Goal: Task Accomplishment & Management: Manage account settings

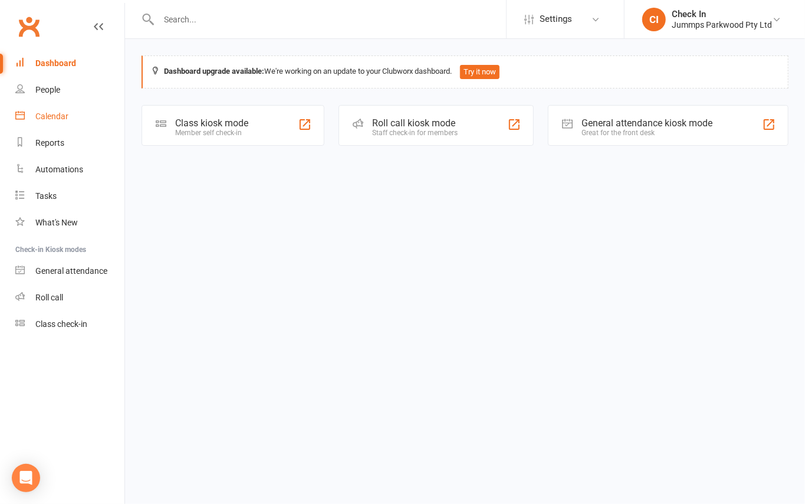
click at [48, 116] on div "Calendar" at bounding box center [51, 116] width 33 height 9
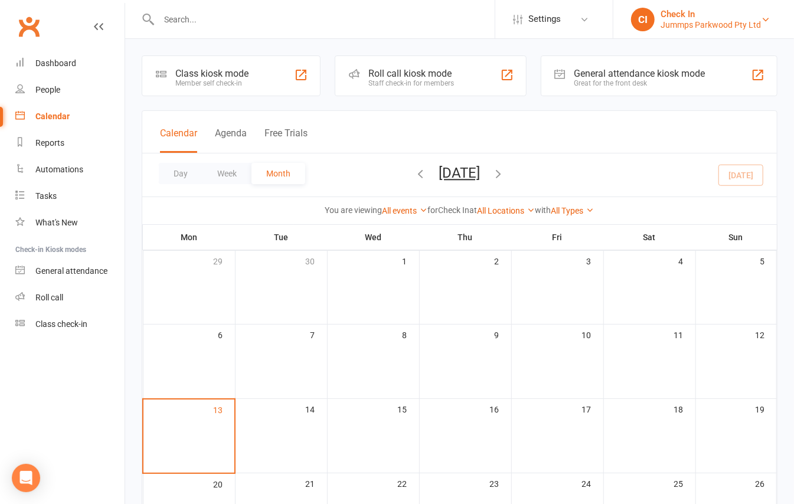
click at [721, 22] on div "Jummps Parkwood Pty Ltd" at bounding box center [710, 24] width 100 height 11
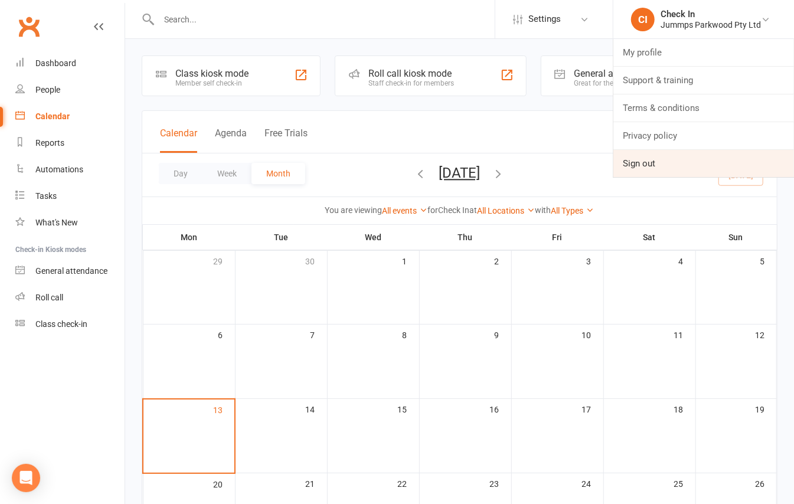
click at [657, 161] on link "Sign out" at bounding box center [703, 163] width 181 height 27
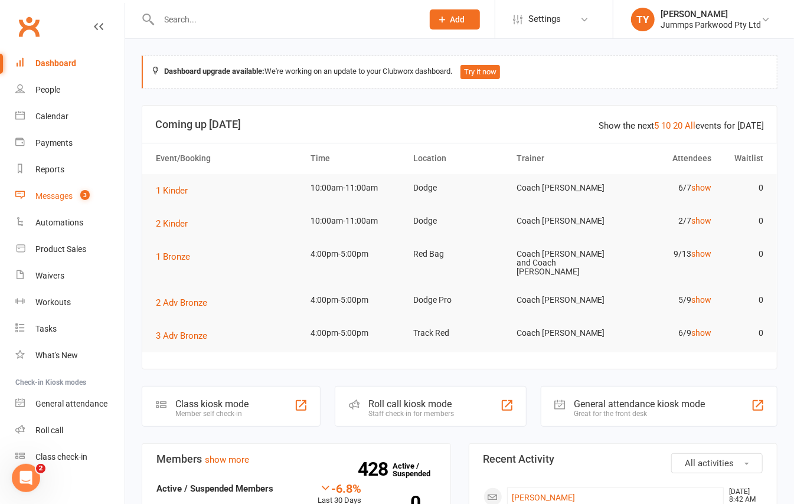
click at [67, 185] on link "Messages 3" at bounding box center [69, 196] width 109 height 27
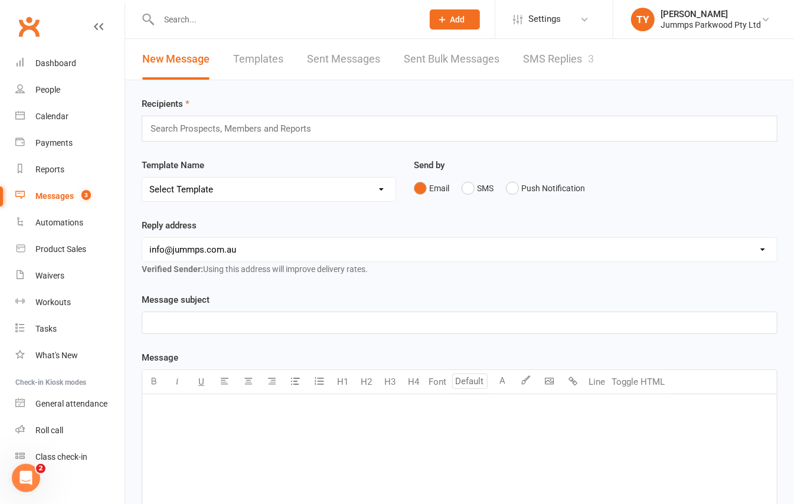
click at [566, 51] on link "SMS Replies 3" at bounding box center [558, 59] width 71 height 41
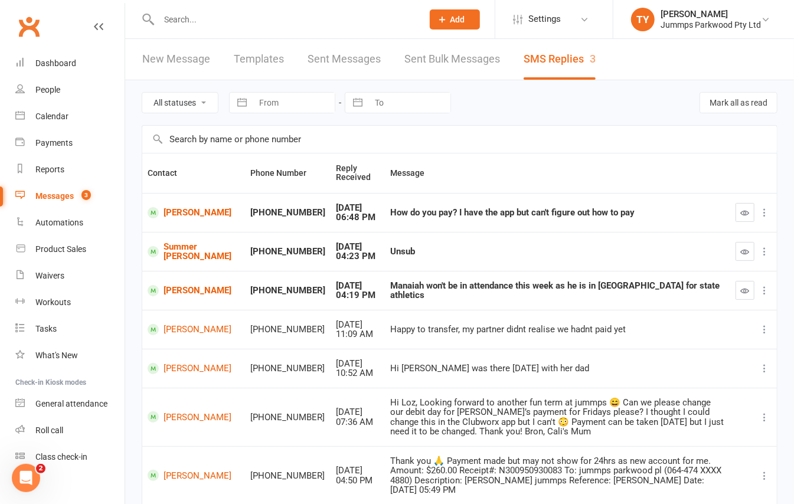
click at [181, 24] on input "text" at bounding box center [284, 19] width 259 height 17
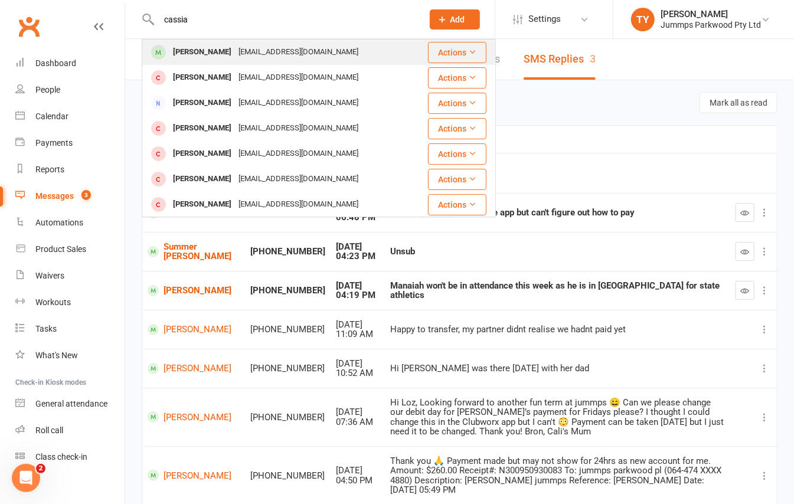
type input "cassia"
click at [207, 55] on div "Cassia Jackson" at bounding box center [202, 52] width 66 height 17
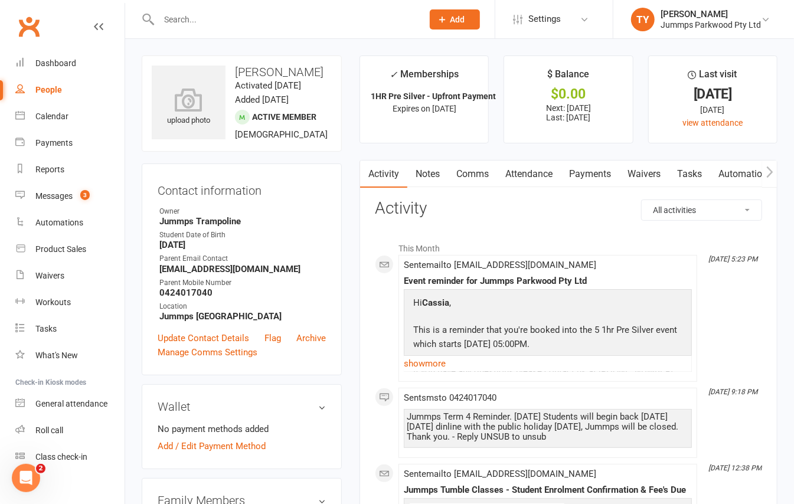
click at [530, 178] on link "Attendance" at bounding box center [529, 174] width 64 height 27
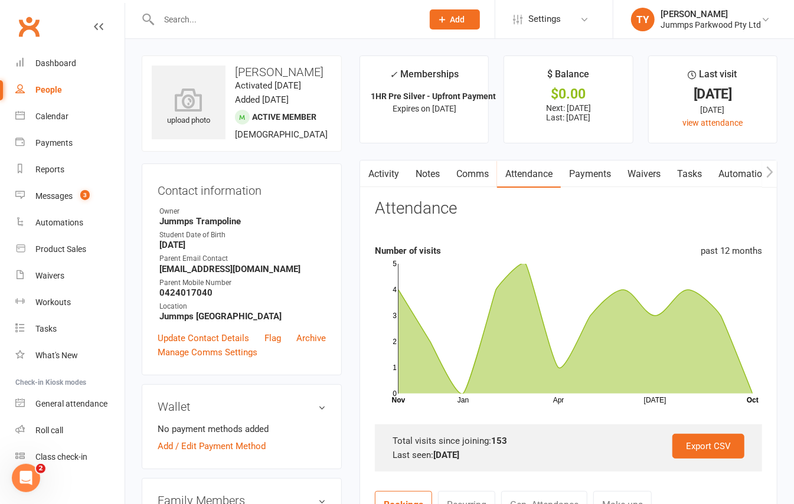
click at [591, 171] on link "Payments" at bounding box center [590, 174] width 58 height 27
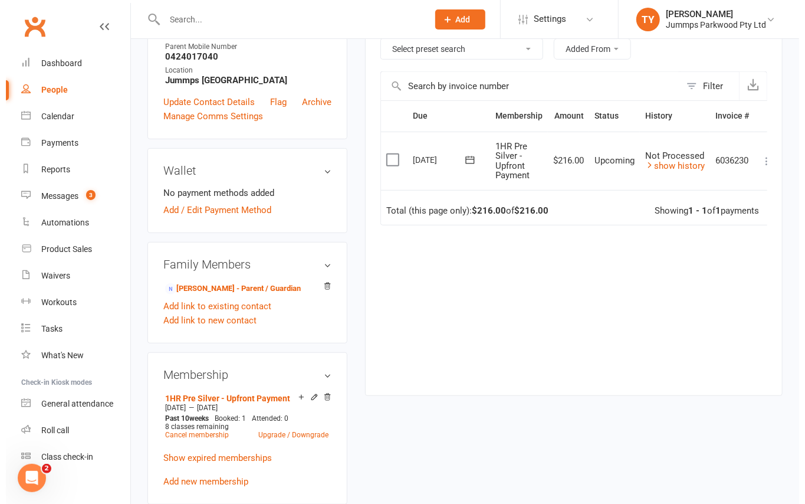
scroll to position [0, 17]
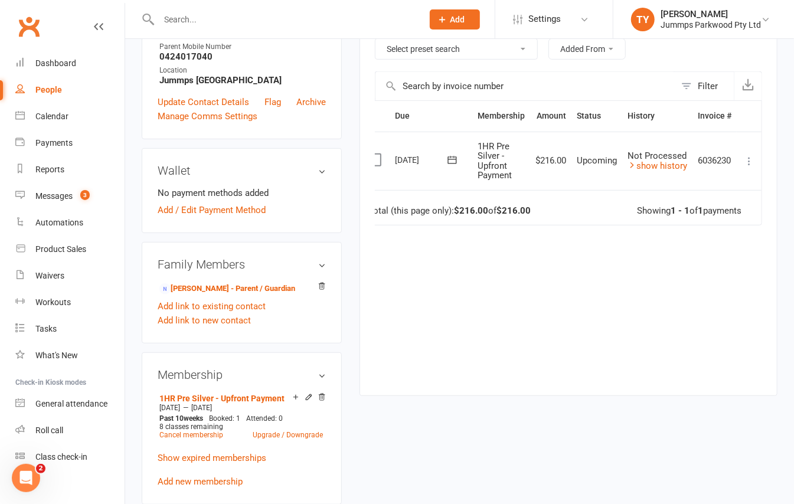
click at [749, 166] on icon at bounding box center [749, 161] width 12 height 12
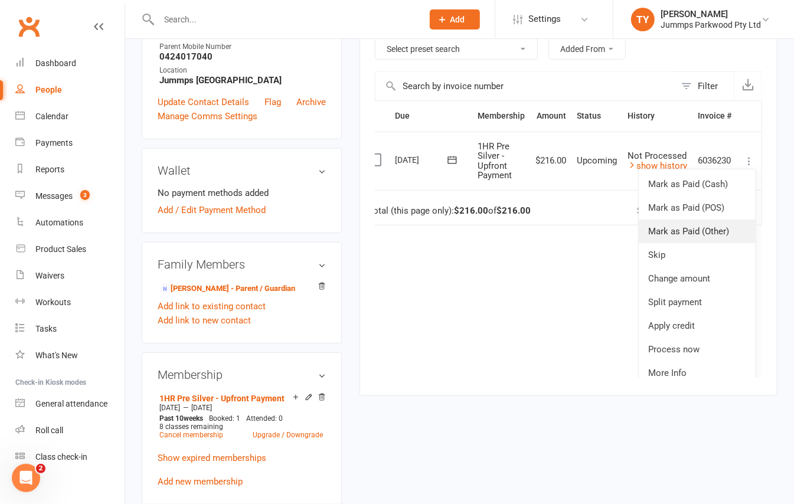
click at [702, 234] on link "Mark as Paid (Other)" at bounding box center [696, 232] width 117 height 24
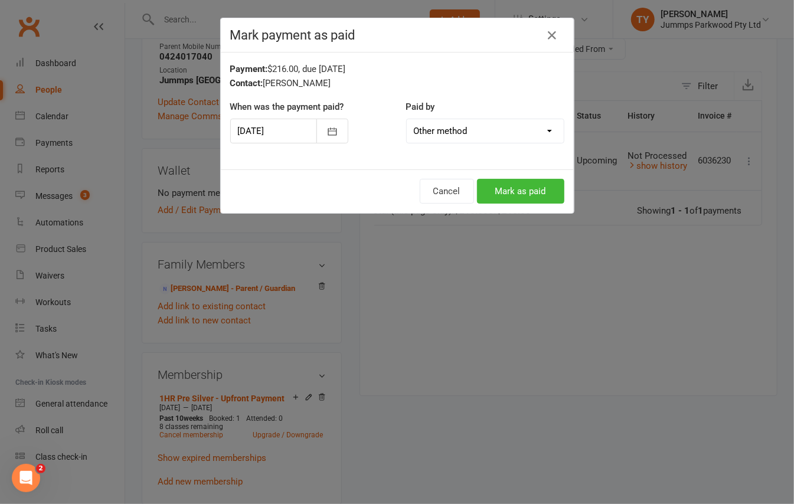
scroll to position [0, 8]
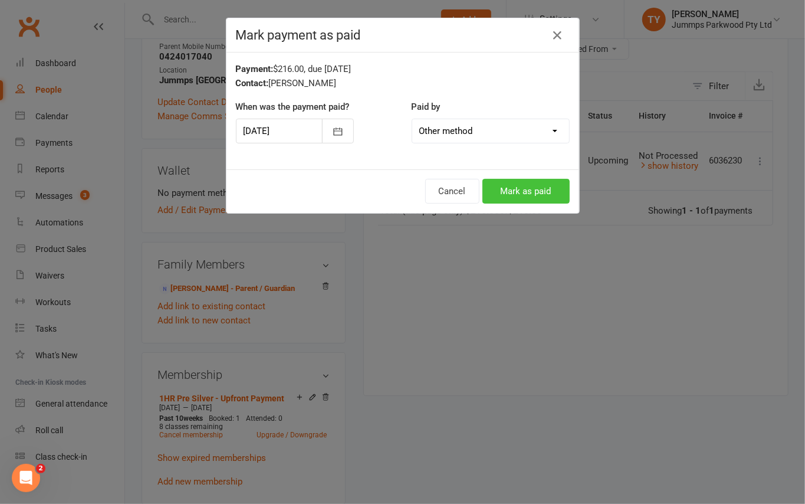
click at [525, 194] on button "Mark as paid" at bounding box center [526, 191] width 87 height 25
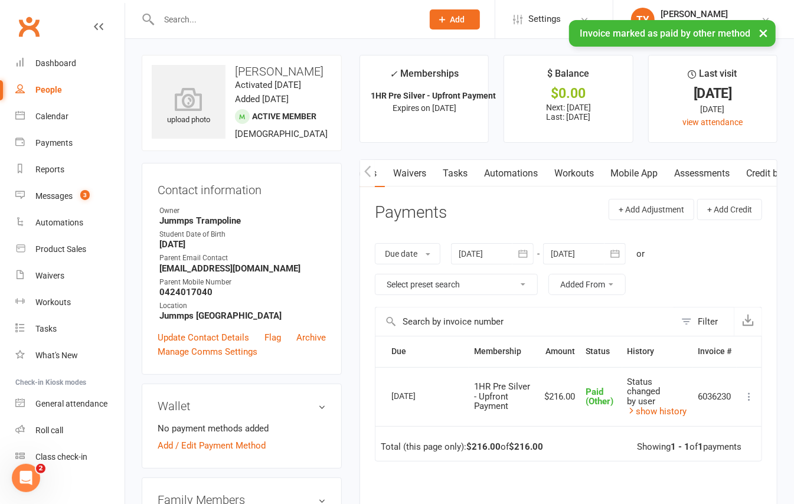
scroll to position [0, 279]
click at [732, 178] on link "Credit balance" at bounding box center [738, 173] width 76 height 27
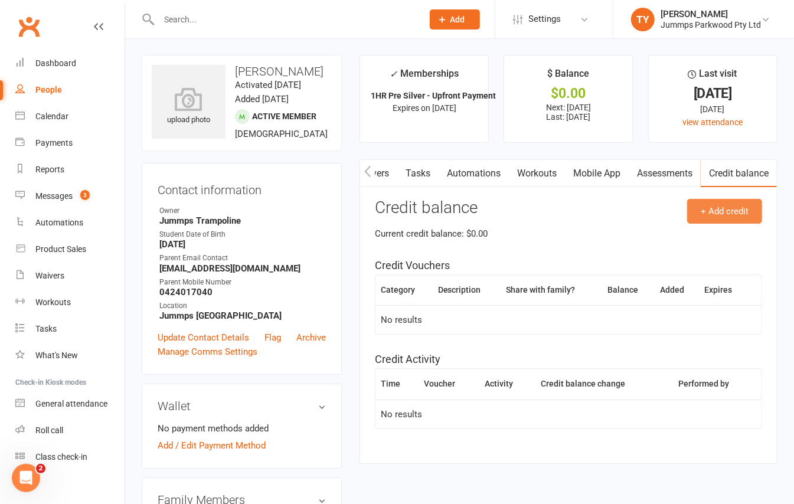
click at [731, 211] on button "+ Add credit" at bounding box center [724, 211] width 75 height 25
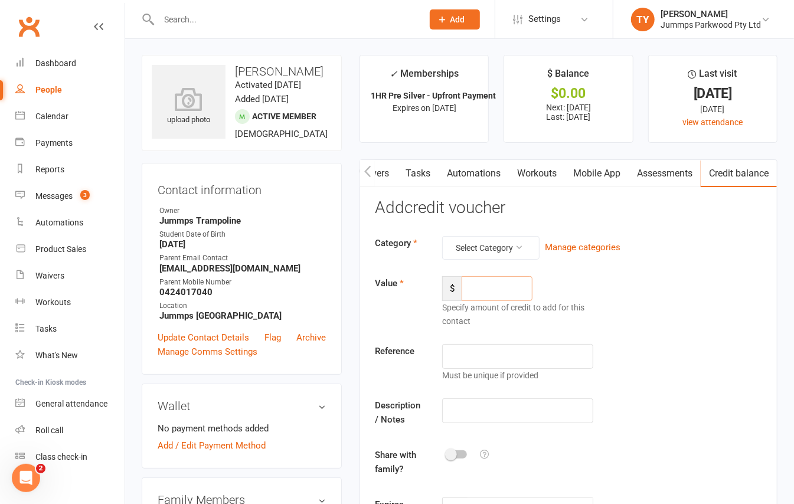
click at [506, 286] on input "number" at bounding box center [496, 288] width 71 height 25
type input "24"
click at [373, 172] on button "button" at bounding box center [367, 174] width 15 height 27
click at [371, 183] on button "button" at bounding box center [367, 174] width 15 height 27
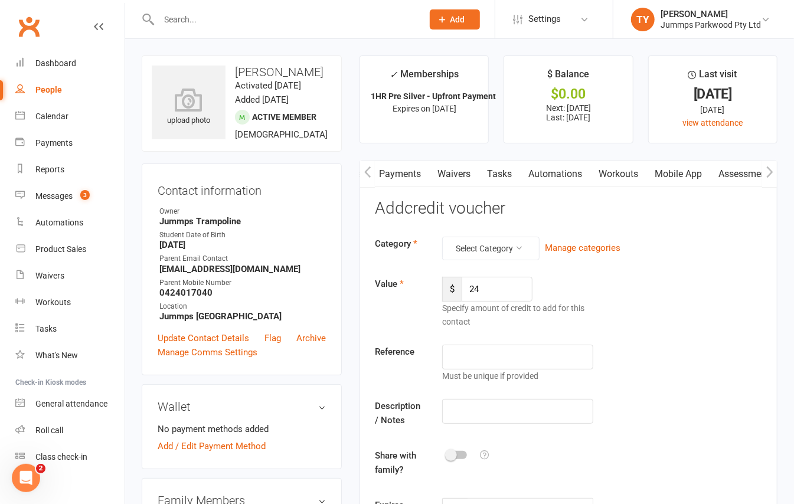
scroll to position [0, 102]
click at [437, 175] on link "Attendance" at bounding box center [427, 174] width 64 height 27
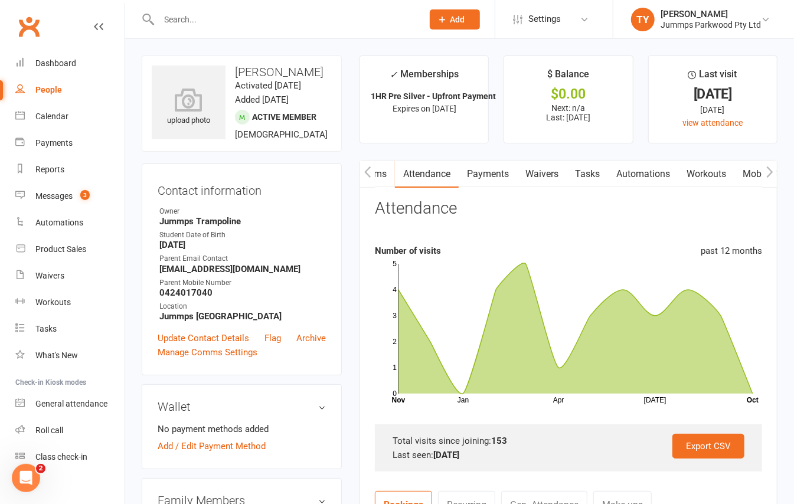
click at [774, 170] on button "button" at bounding box center [769, 174] width 15 height 27
click at [739, 175] on link "Credit balance" at bounding box center [738, 174] width 76 height 27
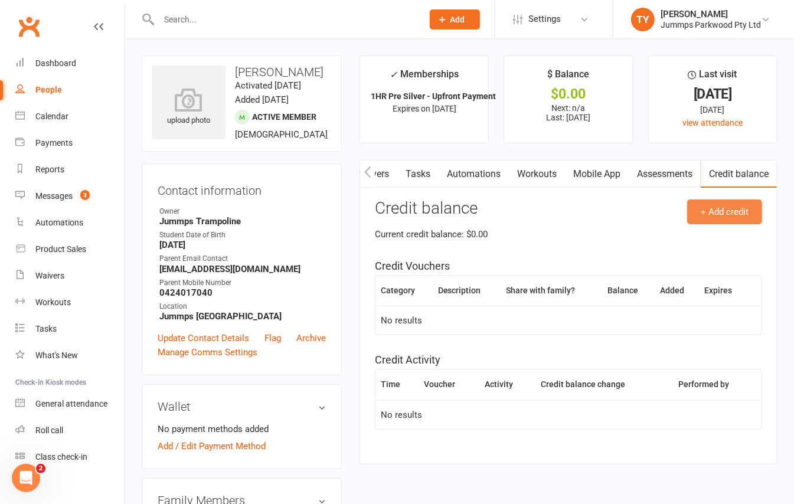
click at [732, 209] on button "+ Add credit" at bounding box center [724, 211] width 75 height 25
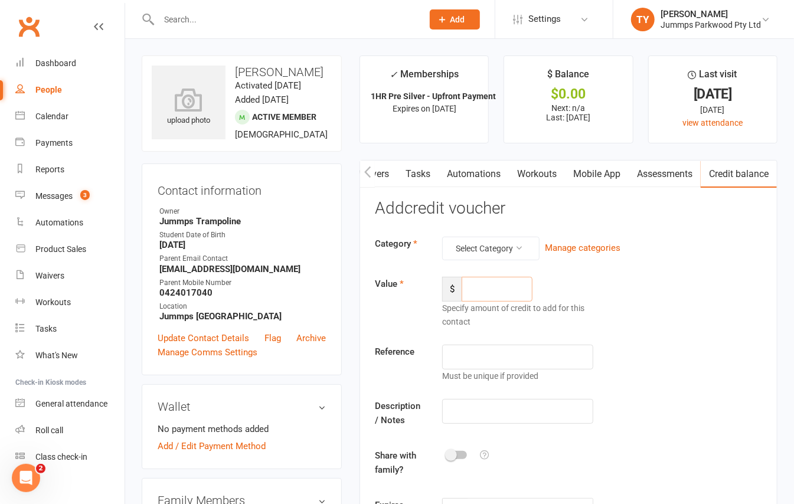
click at [499, 286] on input "number" at bounding box center [496, 289] width 71 height 25
type input "24"
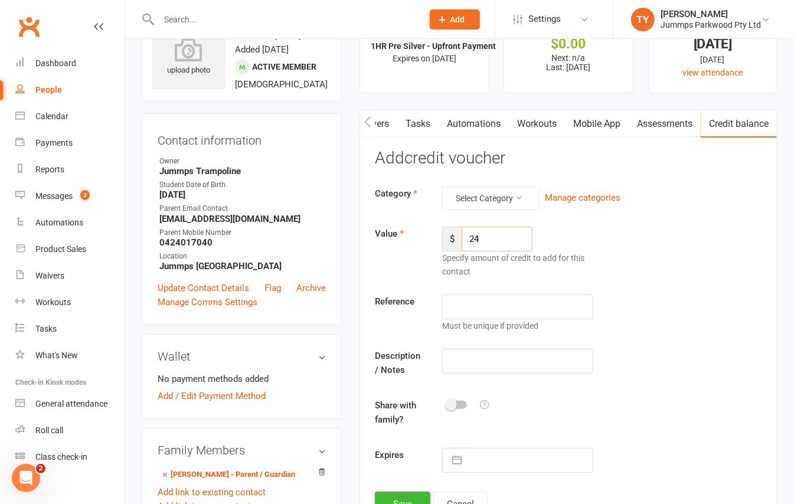
scroll to position [78, 0]
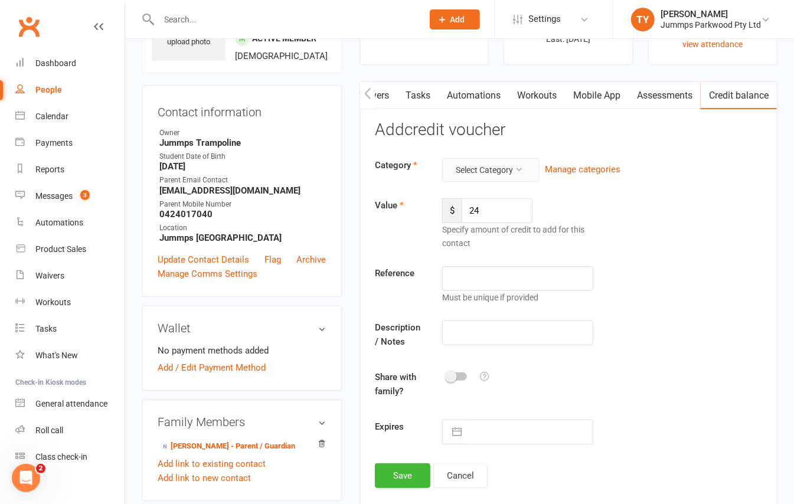
click at [496, 171] on button "Select Category" at bounding box center [490, 170] width 97 height 24
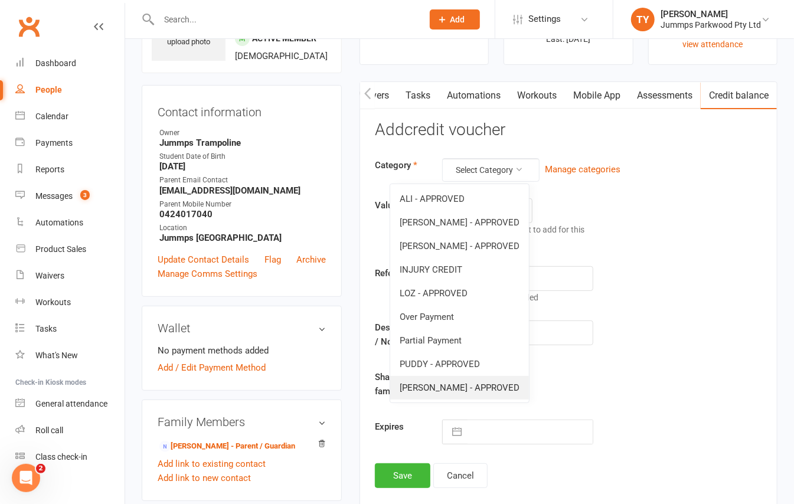
click at [492, 381] on link "TIM - APPROVED" at bounding box center [459, 388] width 139 height 24
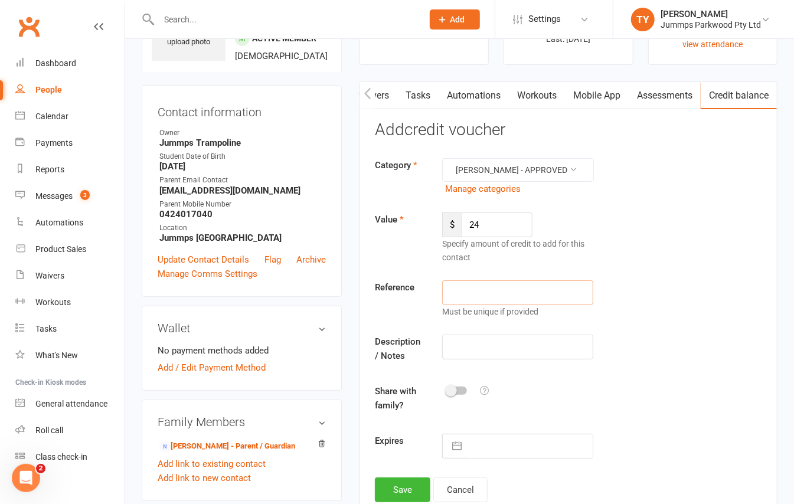
click at [548, 280] on input "text" at bounding box center [517, 292] width 151 height 25
click at [520, 335] on input "text" at bounding box center [517, 347] width 151 height 25
type input "Monday overpayment due to public holiday"
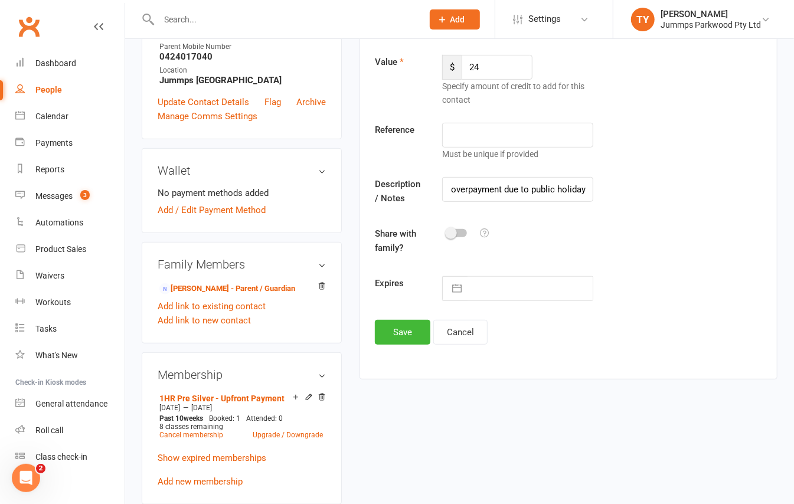
scroll to position [0, 0]
click at [464, 277] on button "button" at bounding box center [456, 289] width 21 height 24
select select "8"
select select "2025"
select select "9"
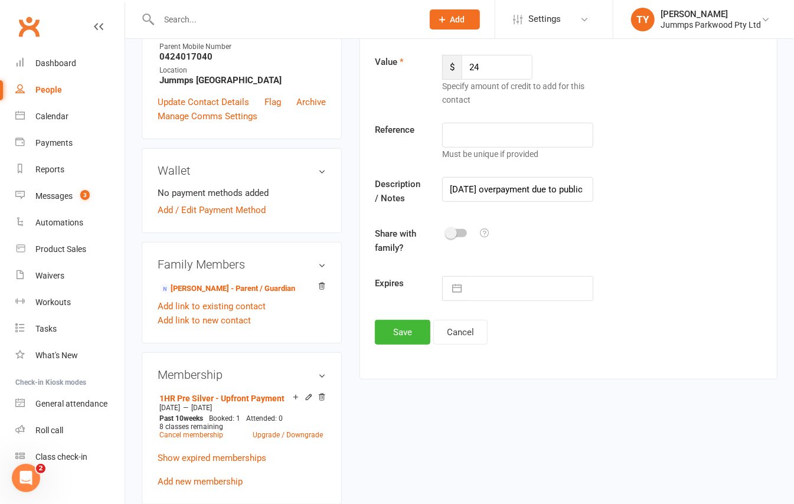
select select "2025"
select select "10"
select select "2025"
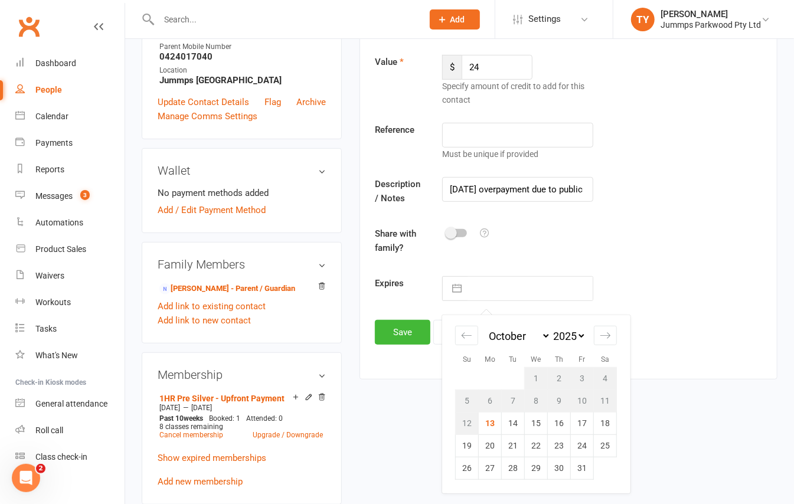
click at [577, 329] on select "2035 2034 2033 2032 2031 2030 2029 2028 2027 2026 2025 2024 2023 2022 2021 2020…" at bounding box center [568, 336] width 35 height 14
select select "8"
select select "2026"
select select "9"
select select "2026"
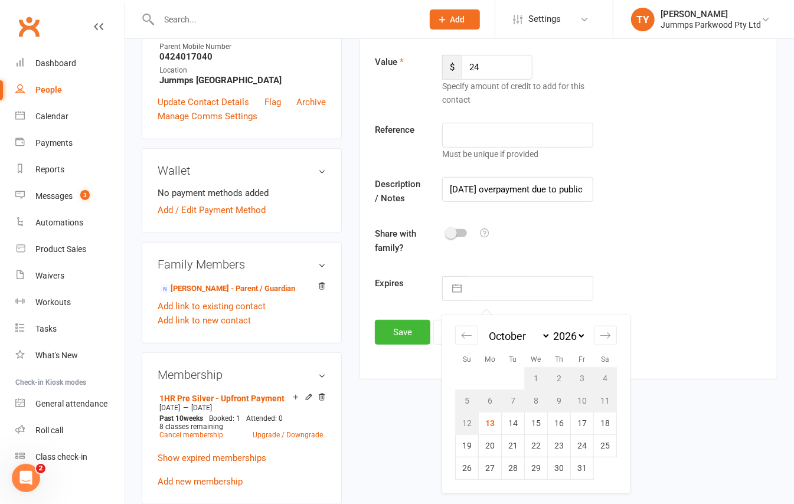
select select "10"
select select "2026"
click at [516, 414] on td "13" at bounding box center [513, 423] width 23 height 22
type input "13 Oct 2026"
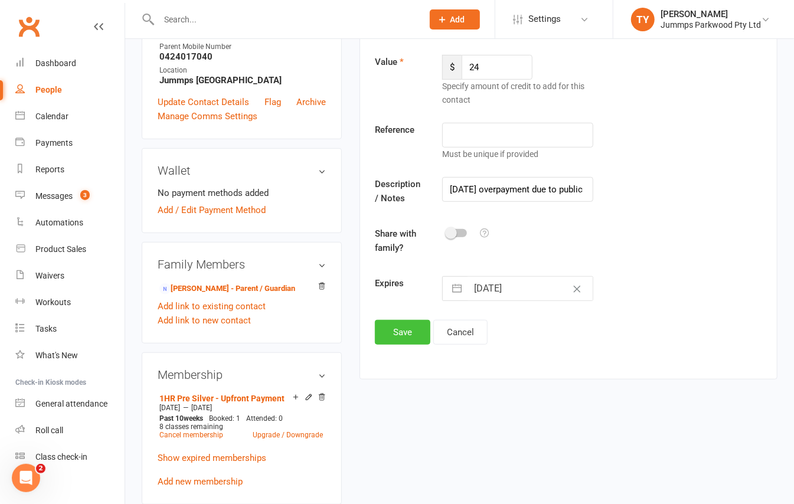
click at [402, 326] on button "Save" at bounding box center [402, 332] width 55 height 25
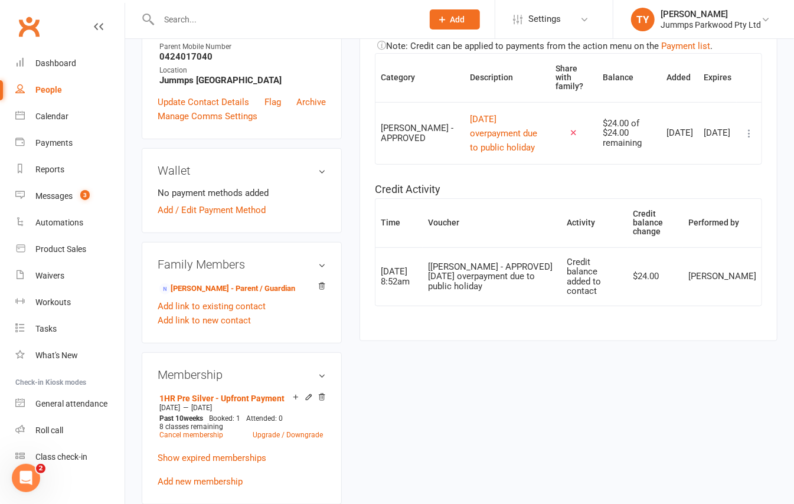
click at [230, 24] on input "text" at bounding box center [284, 19] width 259 height 17
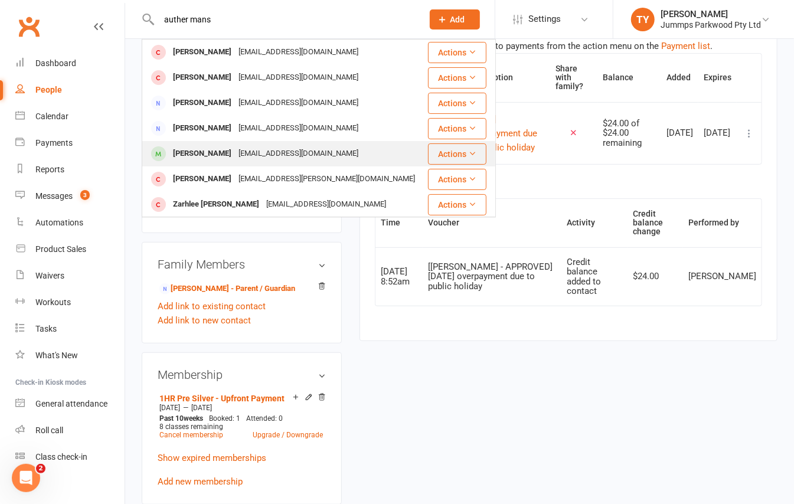
type input "auther mans"
click at [227, 153] on div "Arthur Mansfield" at bounding box center [202, 153] width 66 height 17
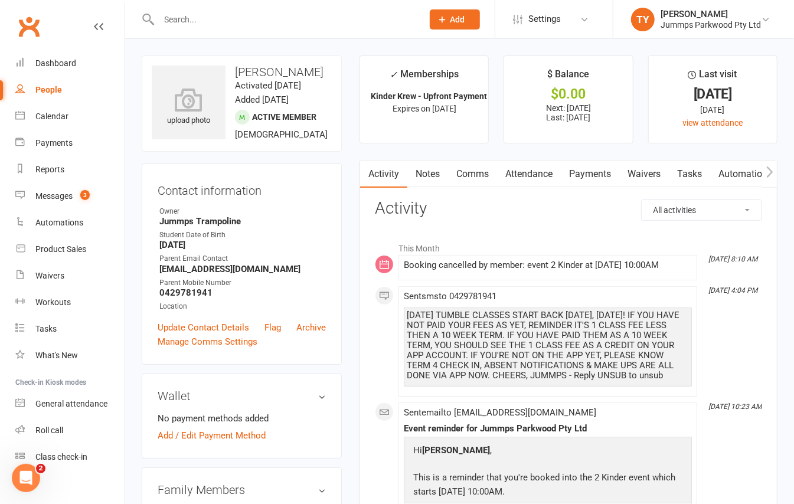
click at [594, 175] on link "Payments" at bounding box center [590, 174] width 58 height 27
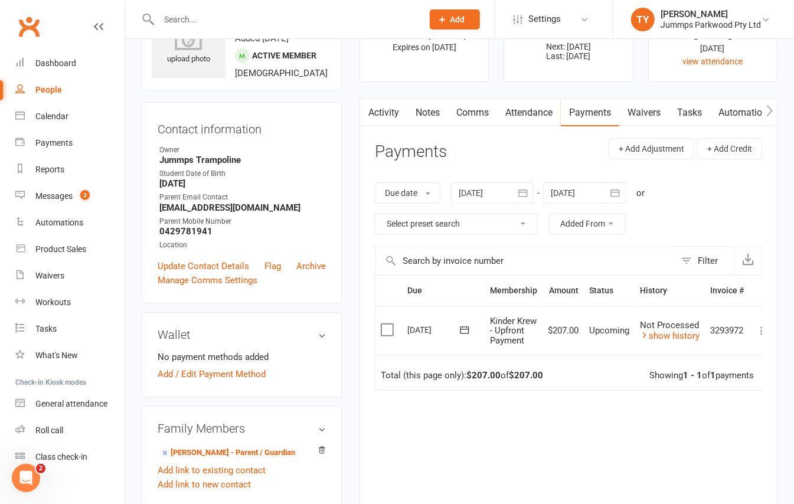
scroll to position [78, 0]
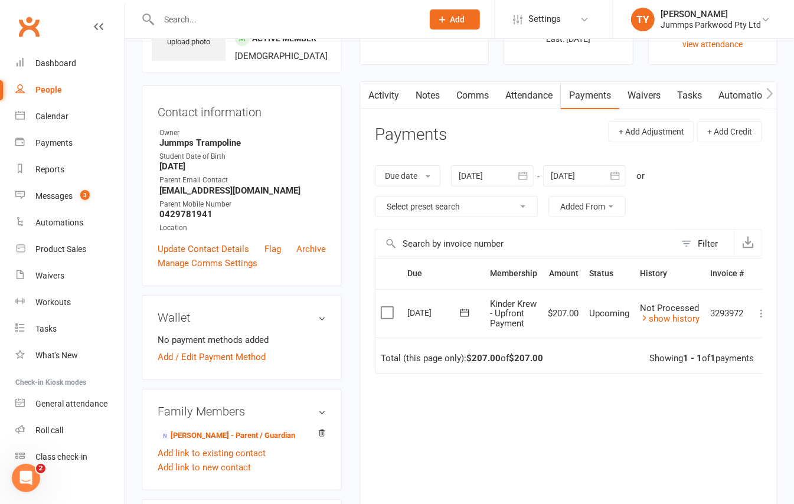
click at [762, 93] on button "button" at bounding box center [769, 95] width 15 height 27
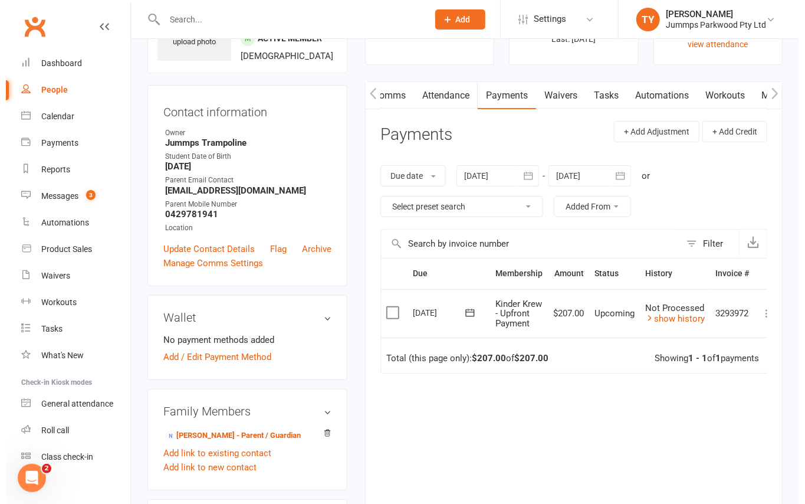
scroll to position [0, 17]
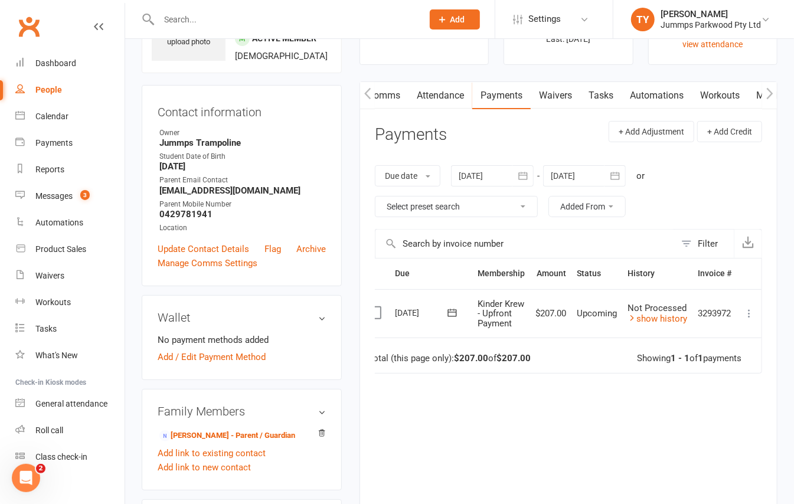
click at [748, 319] on icon at bounding box center [749, 313] width 12 height 12
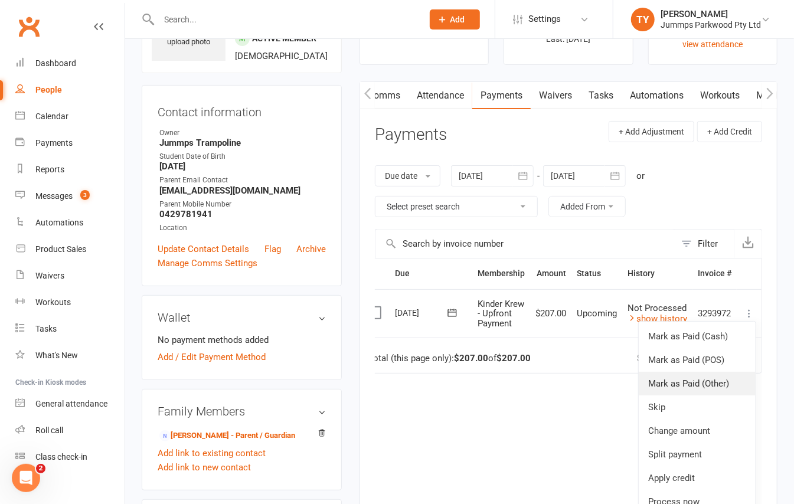
click at [718, 392] on link "Mark as Paid (Other)" at bounding box center [696, 384] width 117 height 24
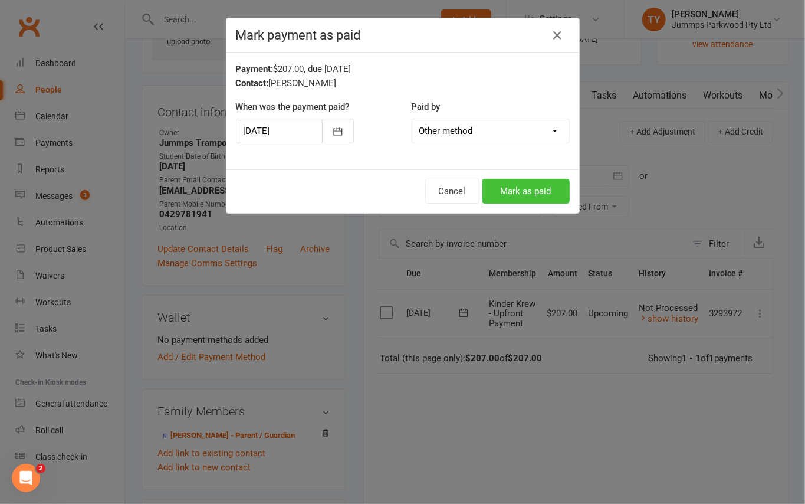
click at [536, 196] on button "Mark as paid" at bounding box center [526, 191] width 87 height 25
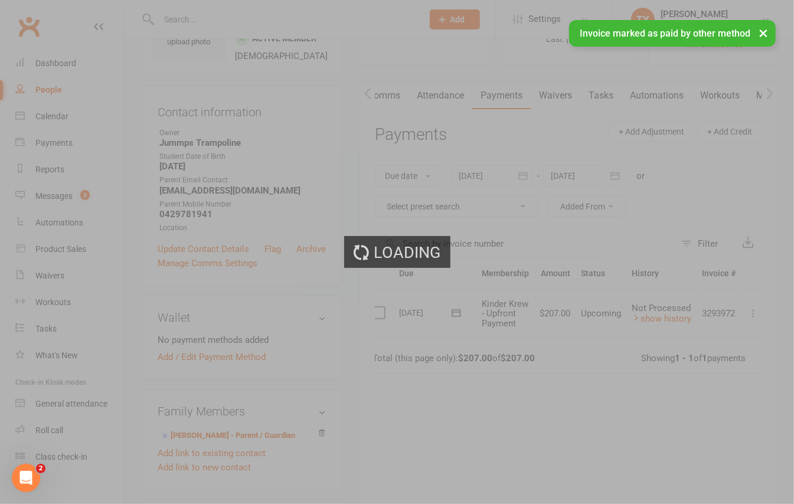
scroll to position [0, 0]
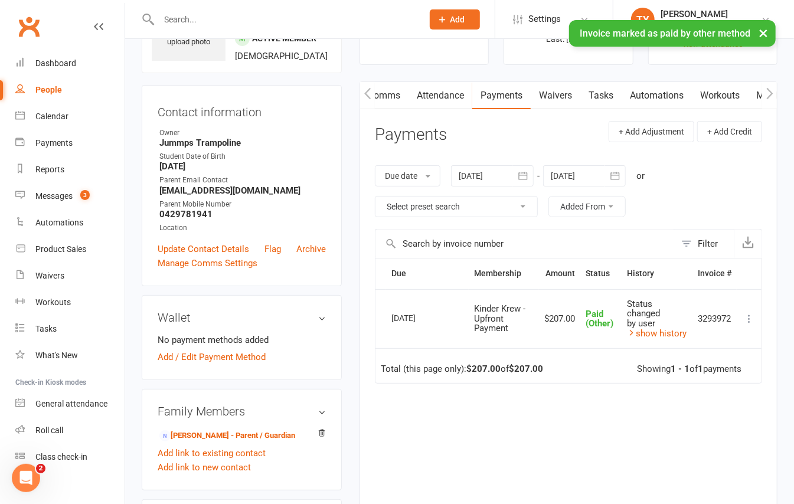
click at [767, 93] on icon "button" at bounding box center [769, 93] width 7 height 12
click at [697, 93] on link "Mobile App" at bounding box center [691, 95] width 64 height 27
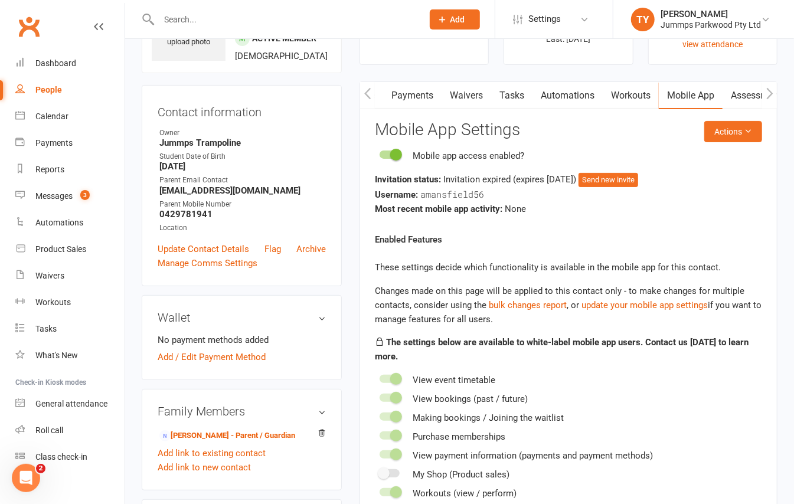
click at [765, 91] on button "button" at bounding box center [769, 95] width 15 height 27
click at [761, 89] on scrollable-tabs "Activity Notes Comms Attendance Payments Waivers Tasks Automations Workouts Mob…" at bounding box center [568, 95] width 417 height 27
click at [735, 83] on link "Credit balance" at bounding box center [738, 95] width 76 height 27
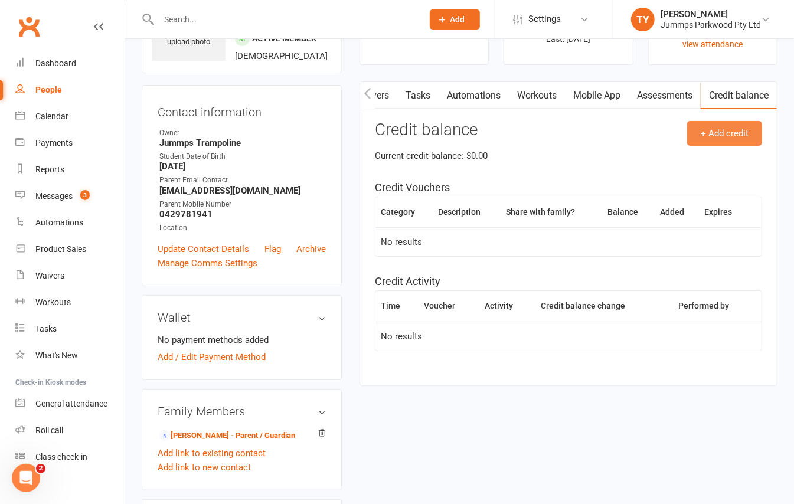
click at [714, 130] on button "+ Add credit" at bounding box center [724, 133] width 75 height 25
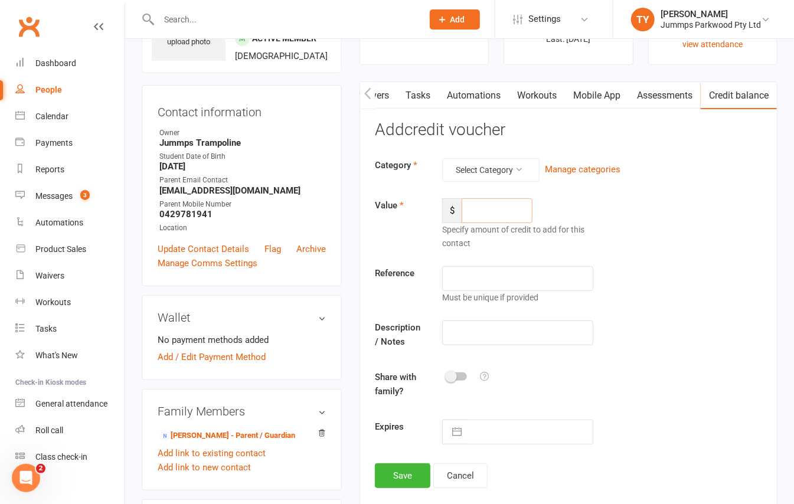
click at [489, 207] on input "number" at bounding box center [496, 210] width 71 height 25
type input "23"
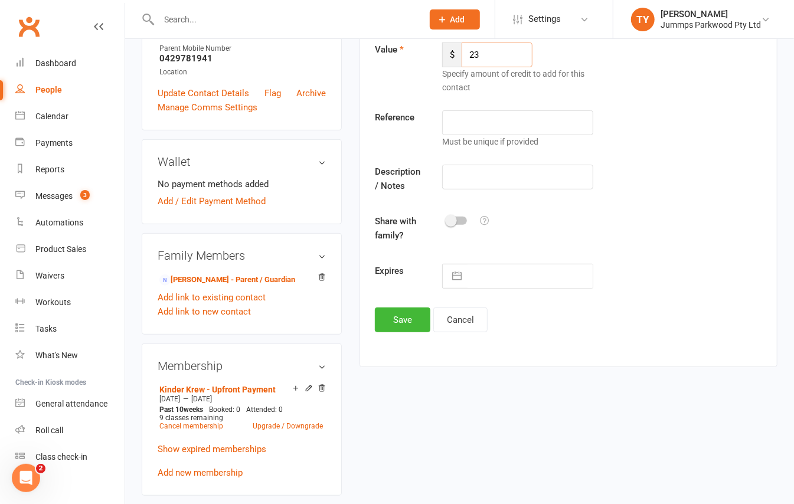
scroll to position [236, 0]
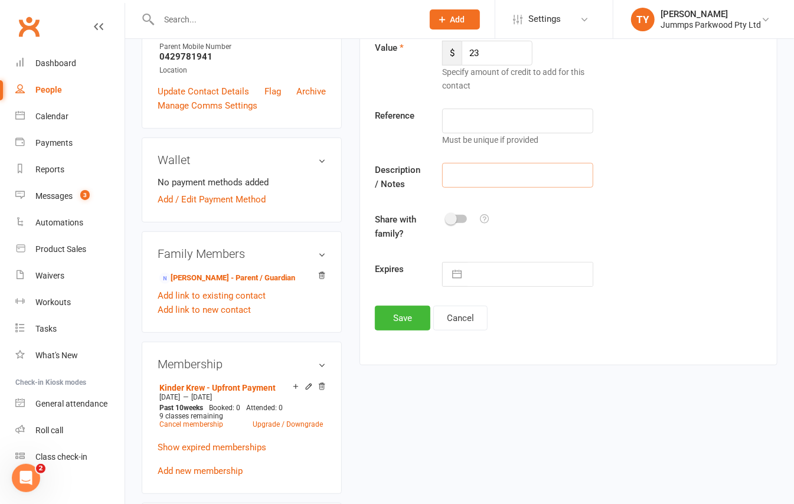
click at [471, 179] on input "text" at bounding box center [517, 175] width 151 height 25
type input "Monday over payment due to public holiday t4 2025"
click at [452, 271] on button "button" at bounding box center [456, 275] width 21 height 24
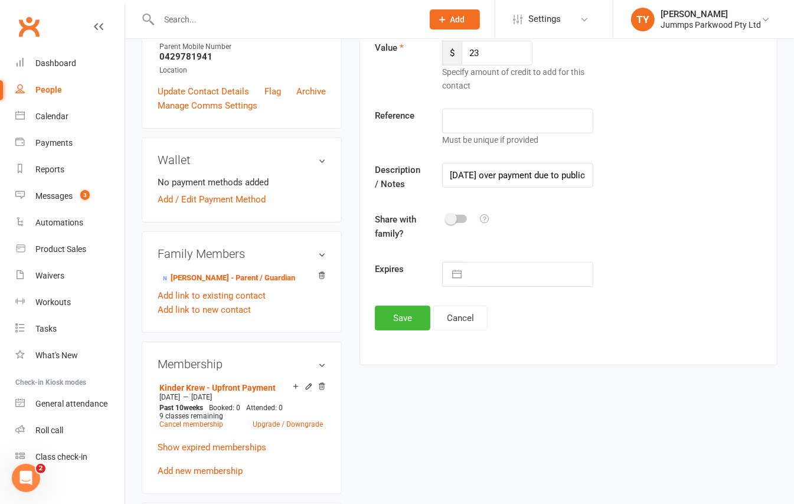
select select "8"
select select "2025"
select select "9"
select select "2025"
select select "10"
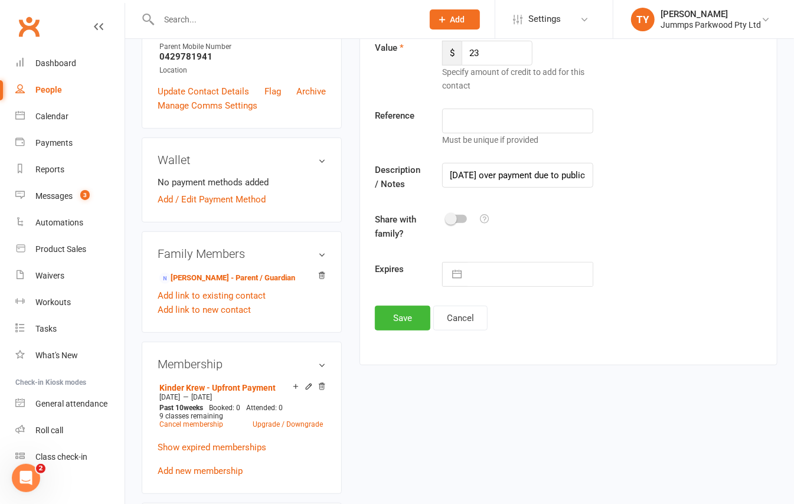
select select "2025"
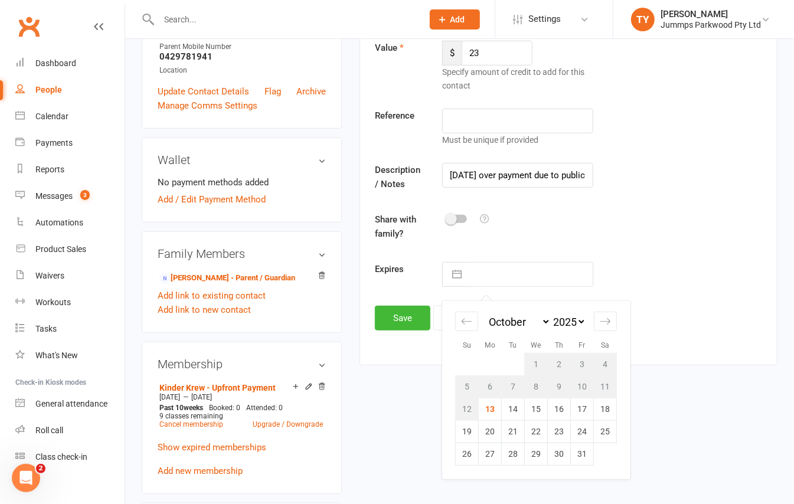
click at [570, 326] on select "2035 2034 2033 2032 2031 2030 2029 2028 2027 2026 2025 2024 2023 2022 2021 2020…" at bounding box center [568, 322] width 35 height 14
select select "8"
select select "2026"
select select "9"
select select "2026"
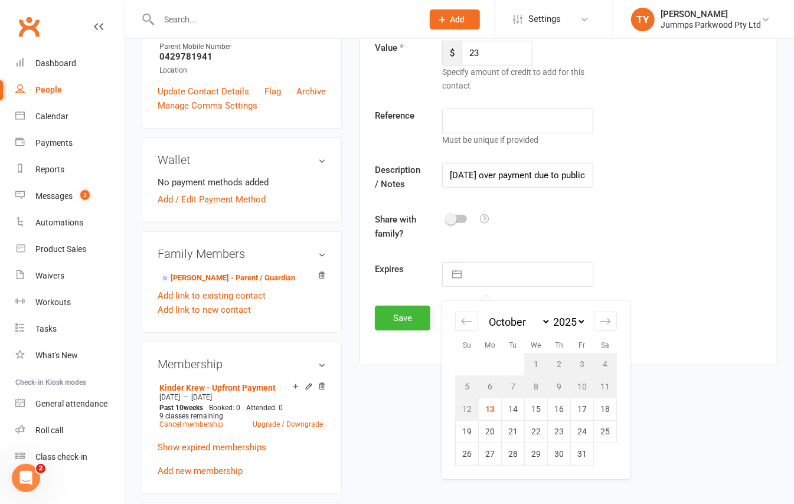
select select "10"
select select "2026"
click at [511, 414] on td "13" at bounding box center [513, 409] width 23 height 22
type input "13 Oct 2026"
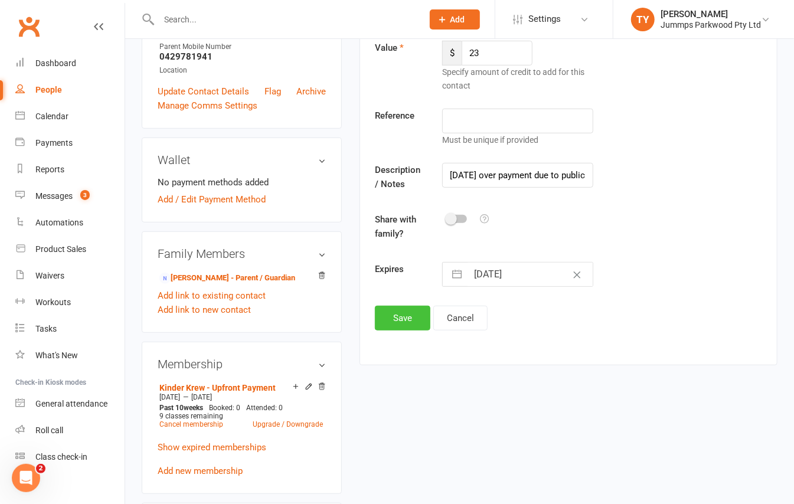
click at [406, 317] on button "Save" at bounding box center [402, 318] width 55 height 25
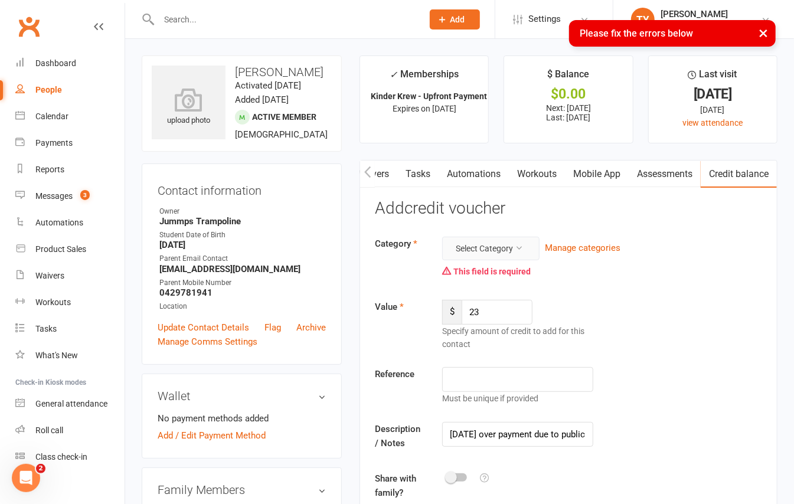
click at [503, 249] on button "Select Category" at bounding box center [490, 249] width 97 height 24
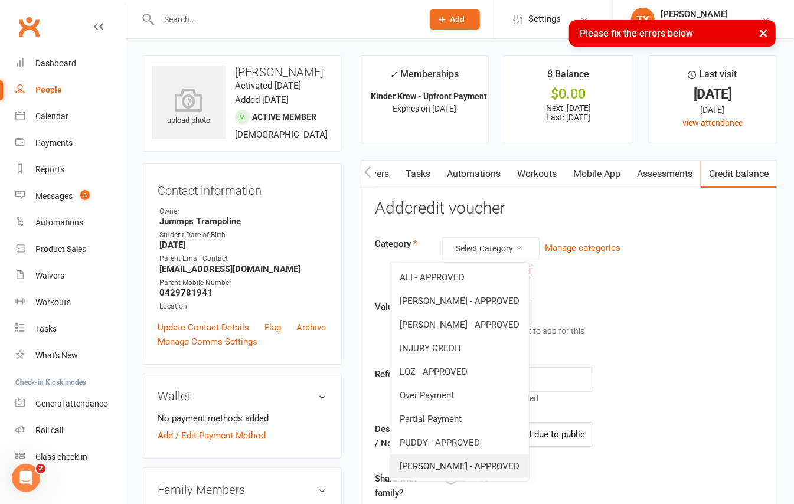
click at [457, 463] on link "TIM - APPROVED" at bounding box center [459, 466] width 139 height 24
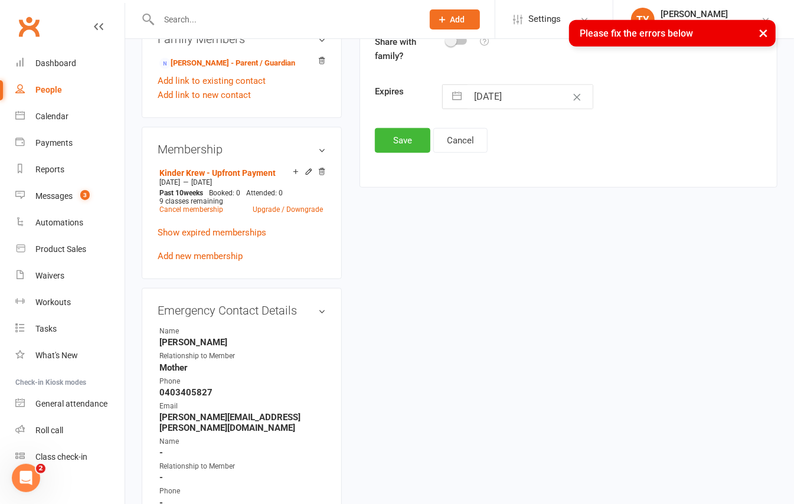
scroll to position [315, 0]
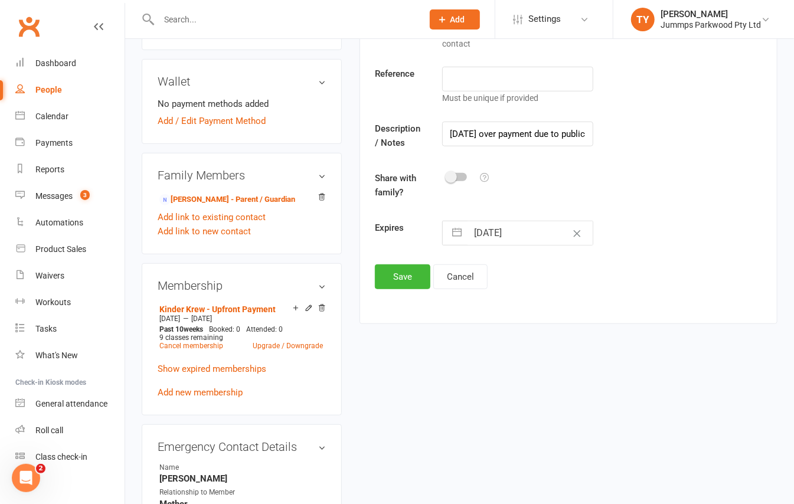
click at [420, 250] on div "Add credit voucher Enable this setting to allow the voucher to be used by relat…" at bounding box center [568, 87] width 387 height 404
click at [423, 264] on button "Save" at bounding box center [402, 276] width 55 height 25
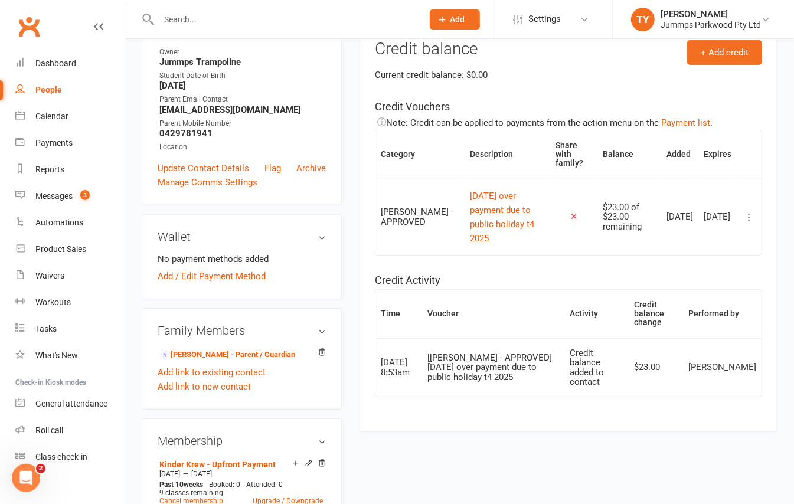
scroll to position [0, 0]
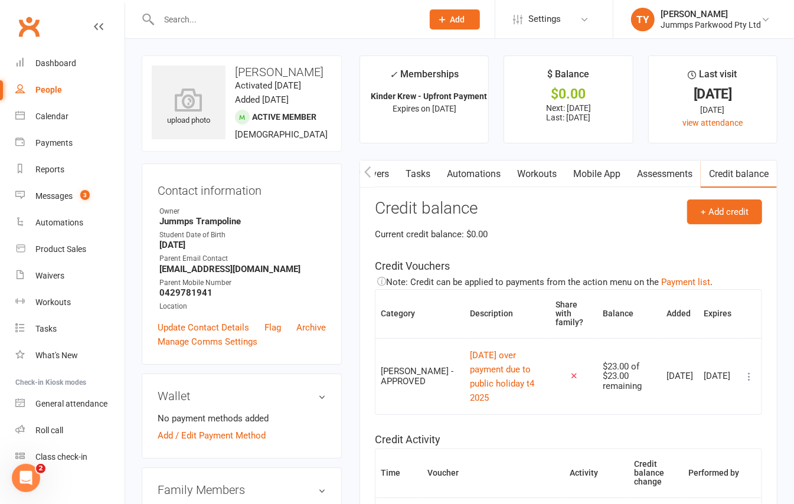
click at [166, 15] on input "text" at bounding box center [284, 19] width 259 height 17
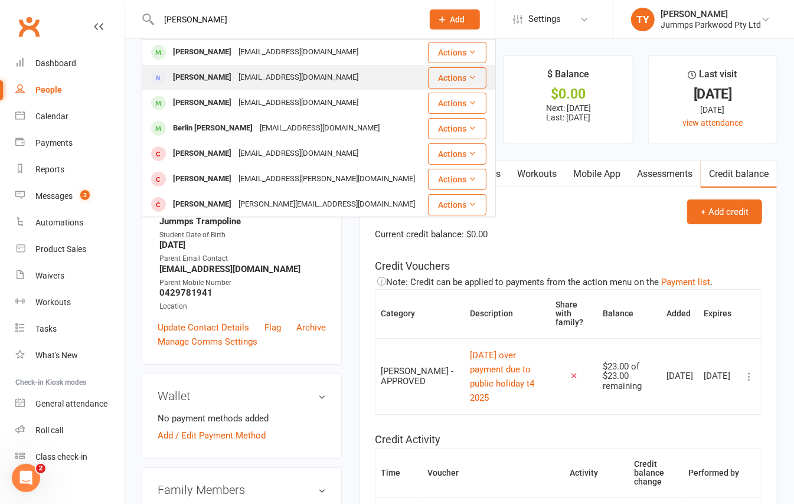
type input "mott"
click at [198, 84] on div "Dana Mott" at bounding box center [202, 77] width 66 height 17
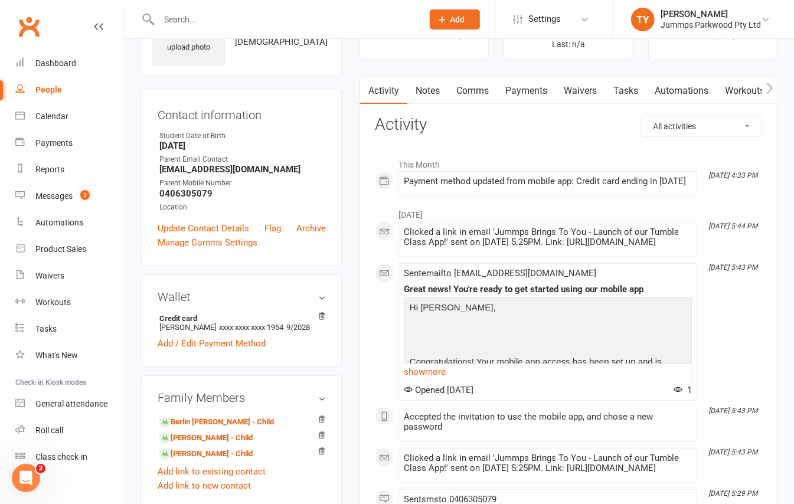
scroll to position [157, 0]
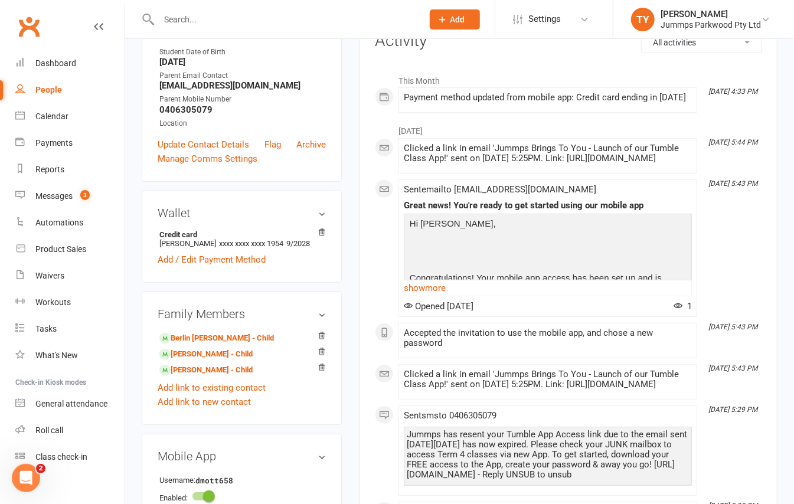
click at [246, 15] on input "text" at bounding box center [284, 19] width 259 height 17
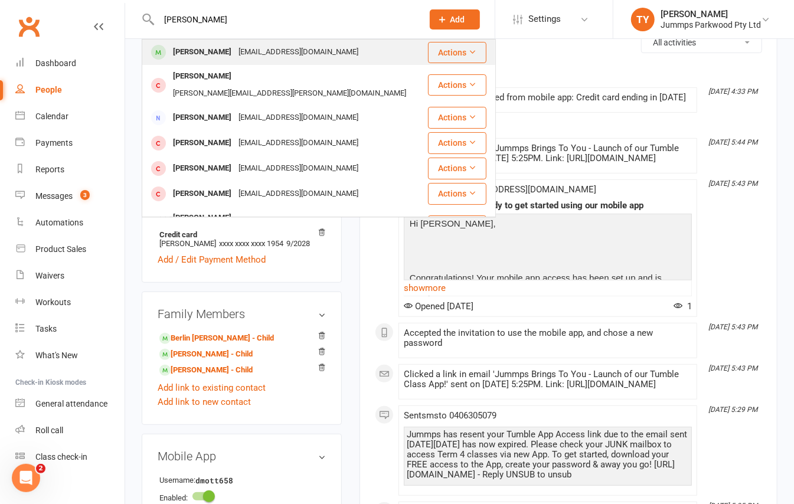
type input "kamryn j"
click at [237, 41] on div "Kamryn Johnson karliejohnson1@hotmail.com" at bounding box center [285, 52] width 284 height 24
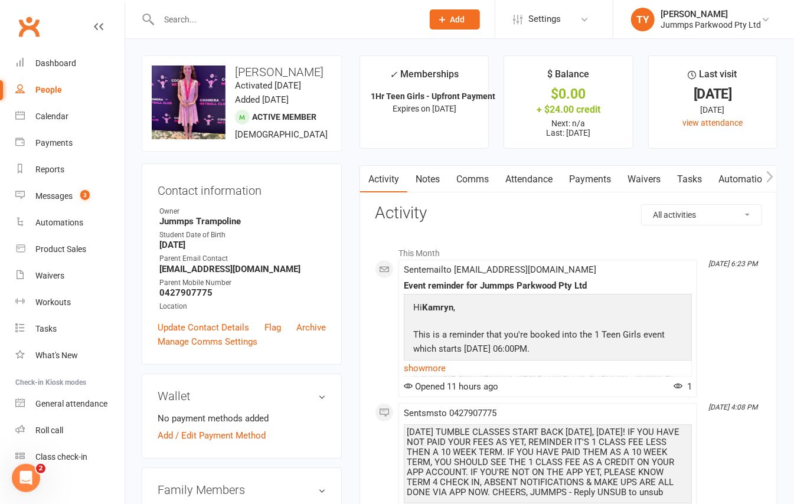
click at [532, 179] on link "Attendance" at bounding box center [529, 179] width 64 height 27
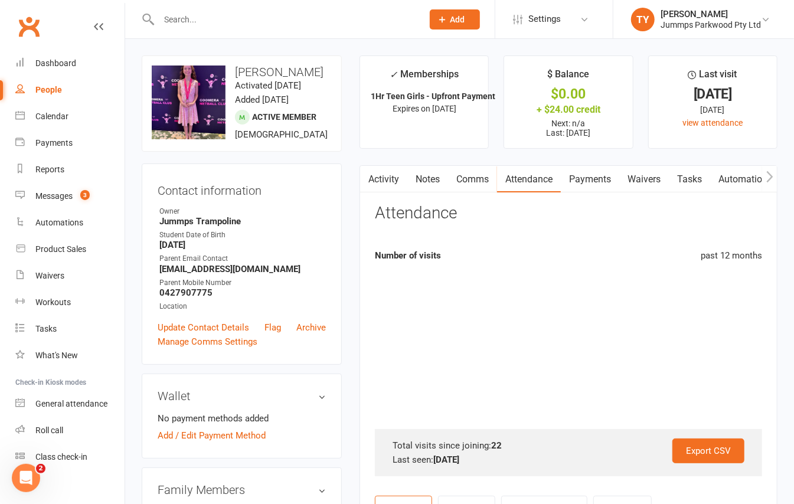
click at [586, 179] on link "Payments" at bounding box center [590, 179] width 58 height 27
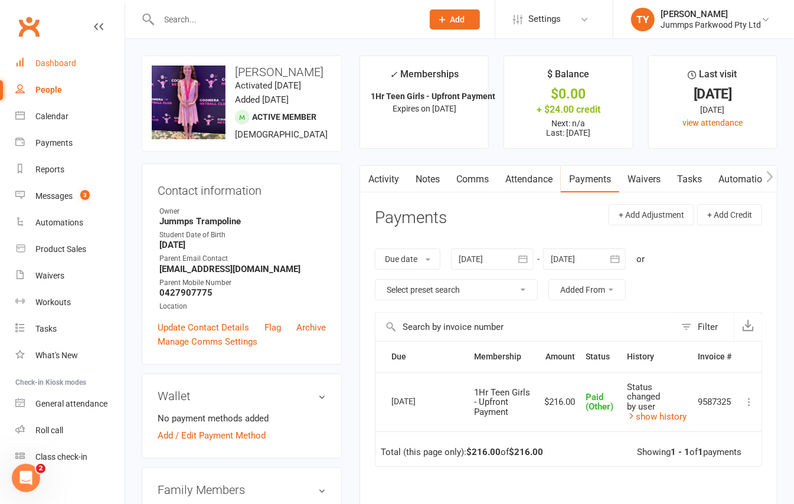
click at [50, 64] on div "Dashboard" at bounding box center [55, 62] width 41 height 9
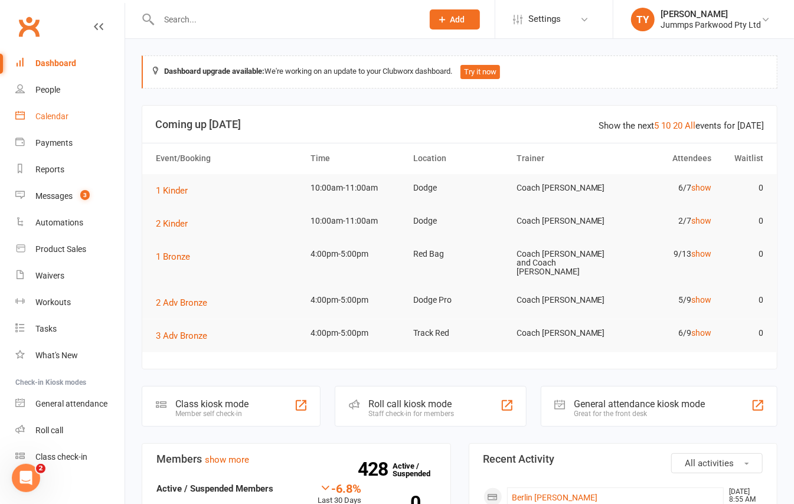
click at [64, 113] on div "Calendar" at bounding box center [51, 116] width 33 height 9
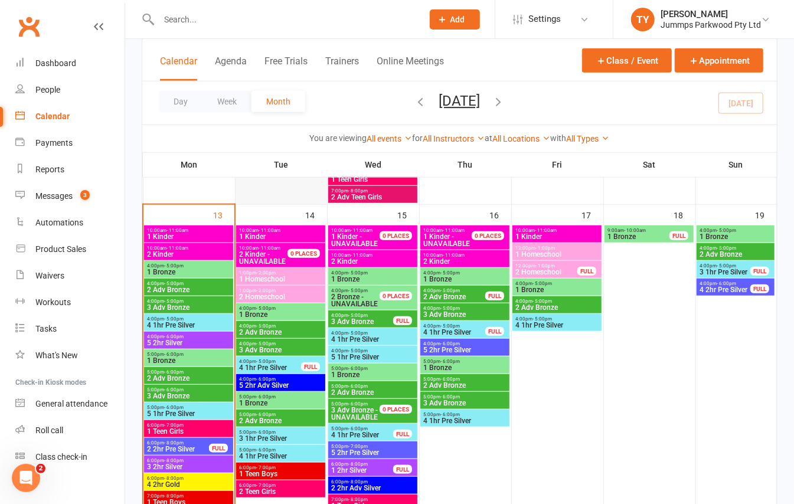
scroll to position [472, 0]
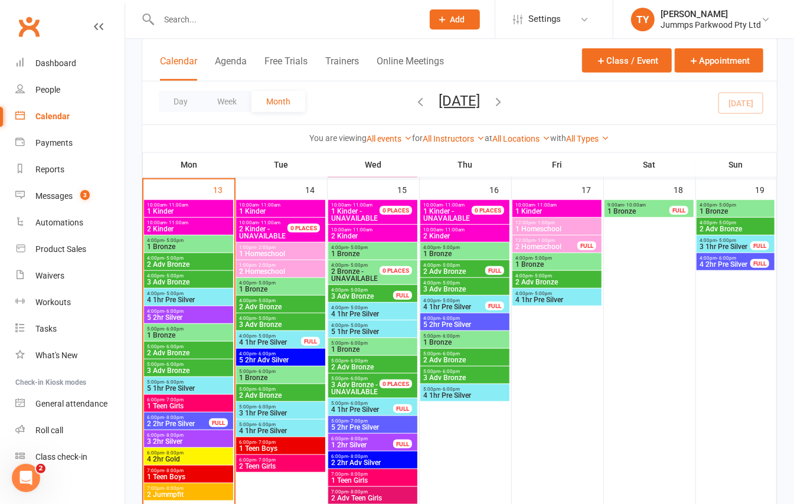
click at [207, 238] on span "4:00pm - 5:00pm" at bounding box center [188, 240] width 84 height 5
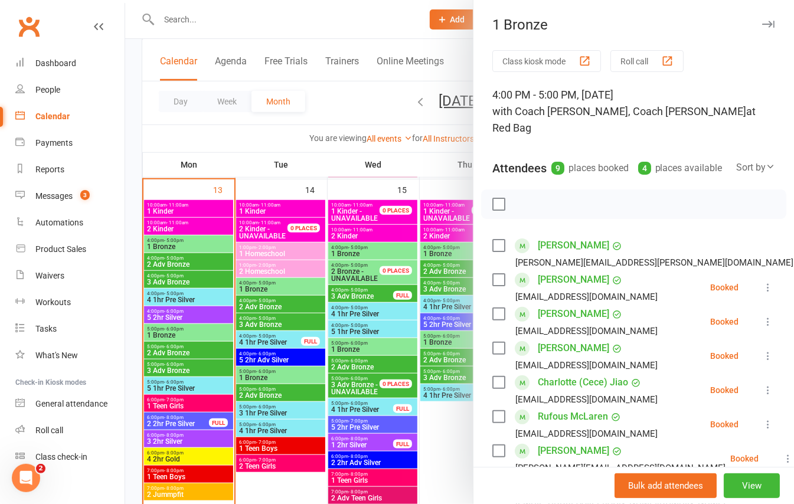
click at [197, 269] on div at bounding box center [459, 252] width 669 height 504
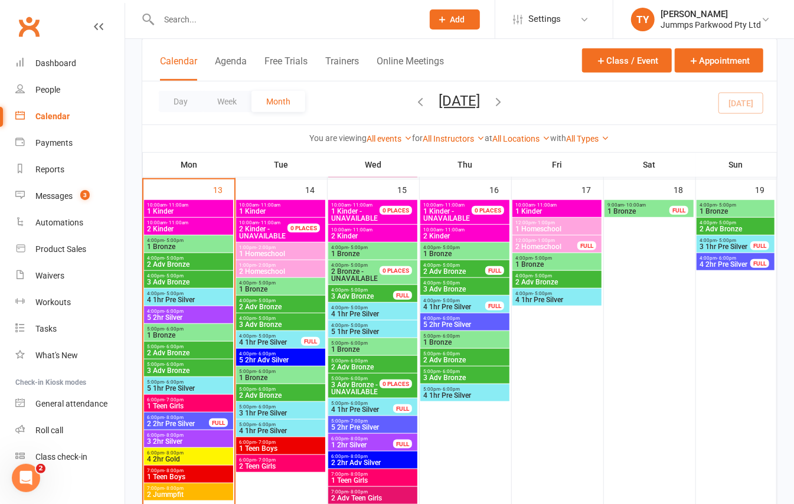
click at [191, 266] on span "2 Adv Bronze" at bounding box center [188, 264] width 84 height 7
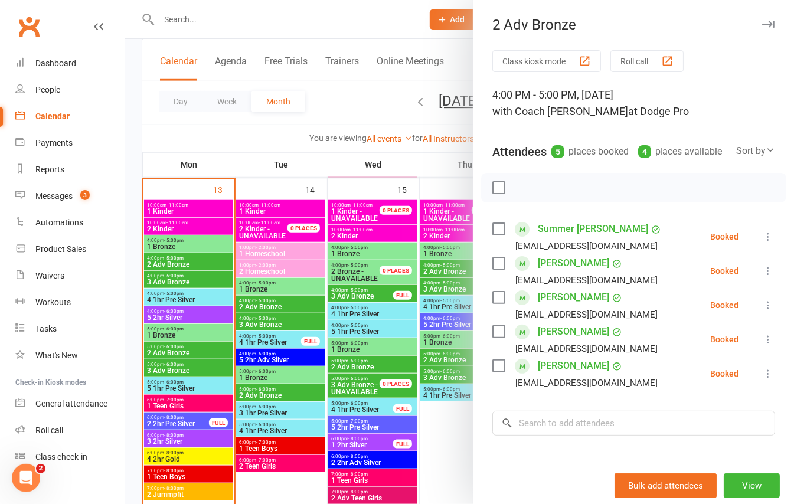
click at [185, 283] on div at bounding box center [459, 252] width 669 height 504
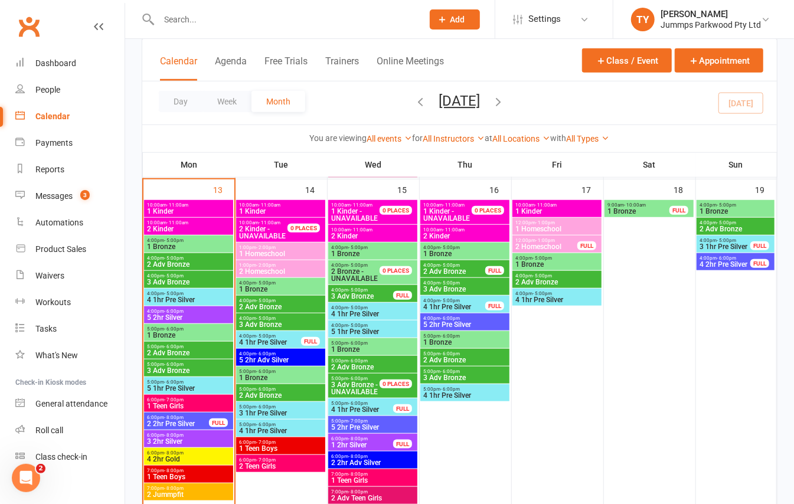
click at [185, 283] on span "3 Adv Bronze" at bounding box center [188, 282] width 84 height 7
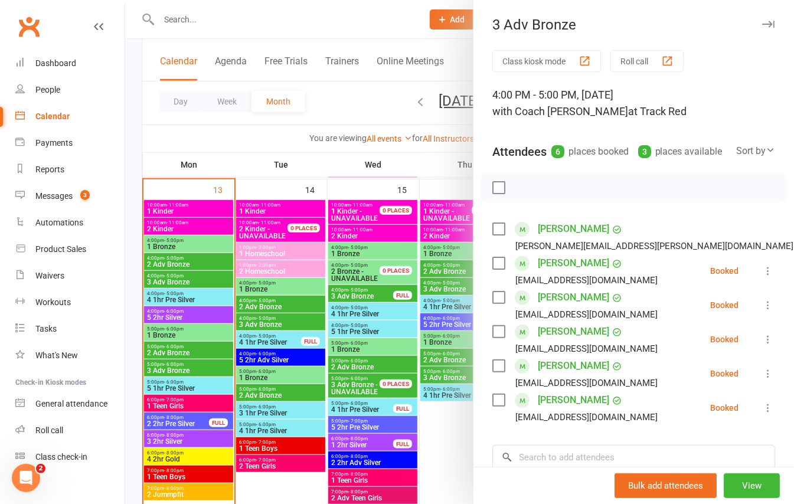
click at [133, 287] on div at bounding box center [459, 252] width 669 height 504
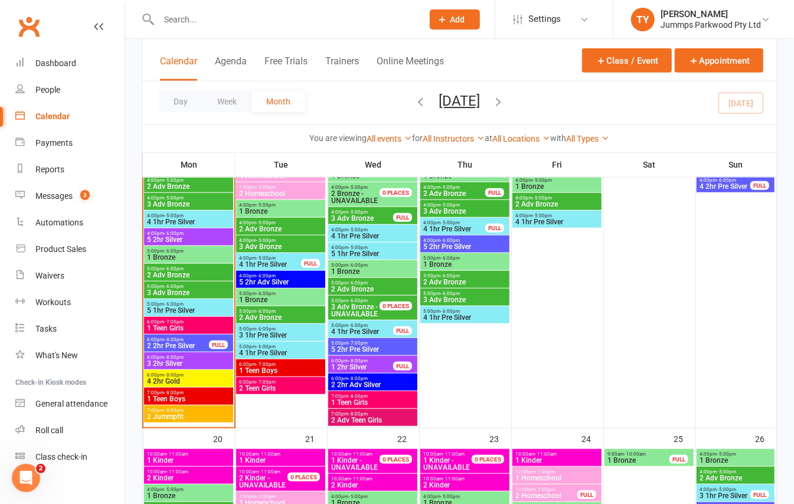
scroll to position [551, 0]
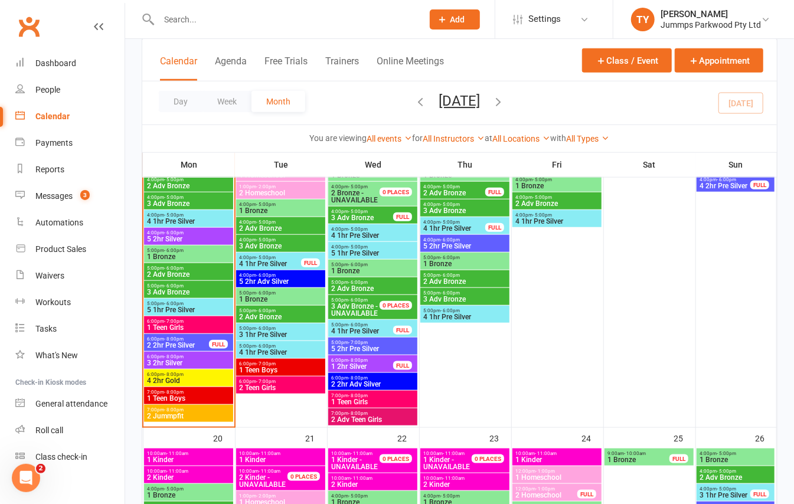
click at [166, 234] on span "- 6:00pm" at bounding box center [173, 232] width 19 height 5
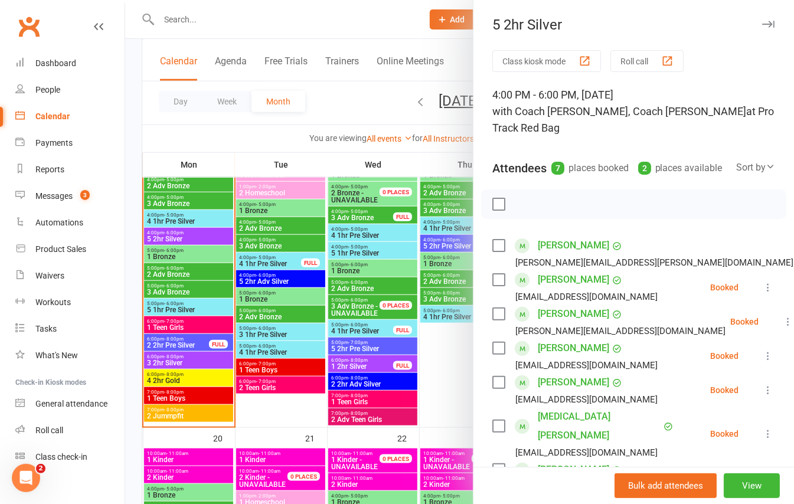
click at [177, 262] on div at bounding box center [459, 252] width 669 height 504
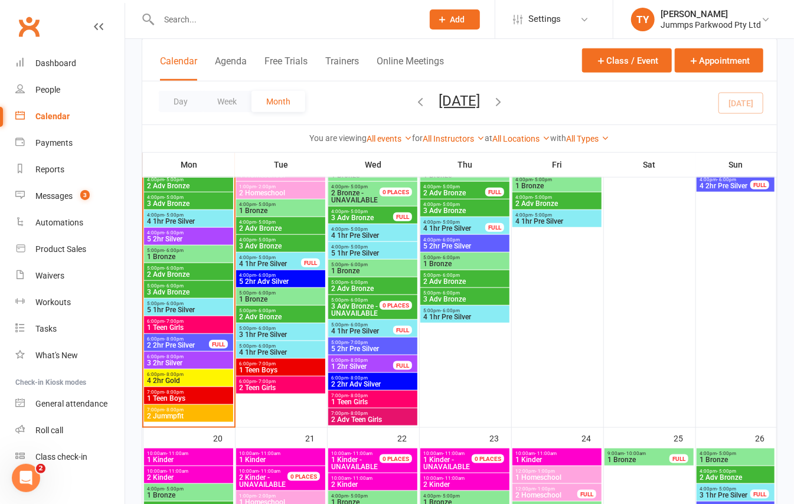
click at [176, 257] on span "1 Bronze" at bounding box center [188, 256] width 84 height 7
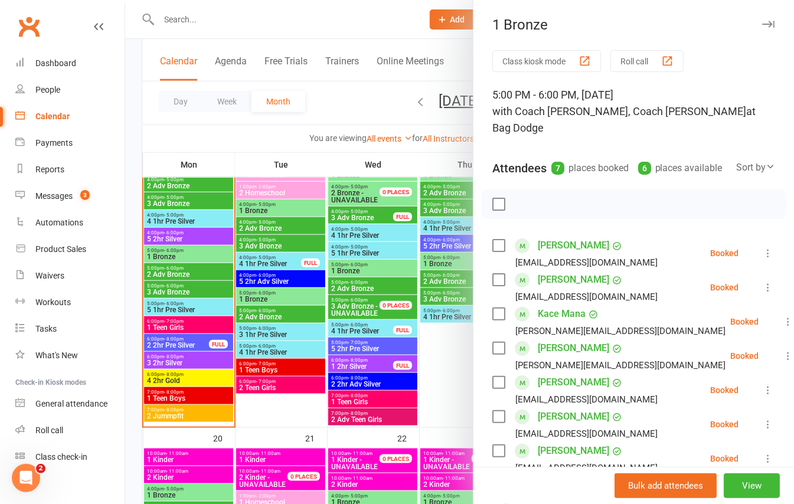
click at [180, 271] on div at bounding box center [459, 252] width 669 height 504
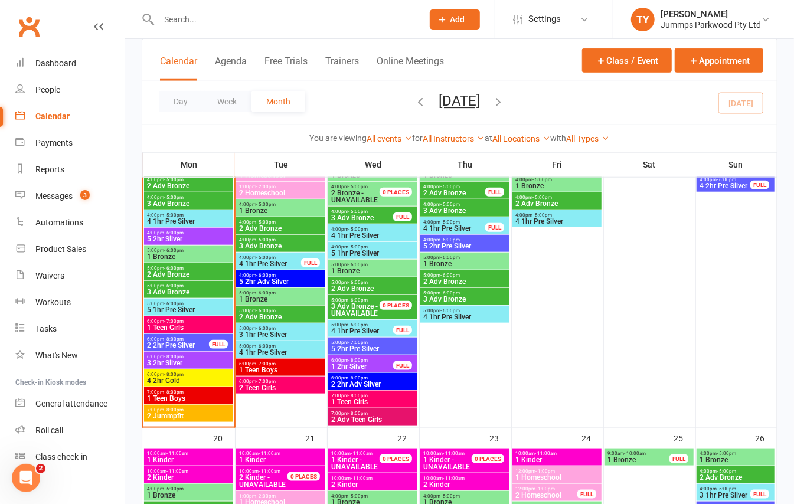
click at [180, 272] on span "2 Adv Bronze" at bounding box center [188, 274] width 84 height 7
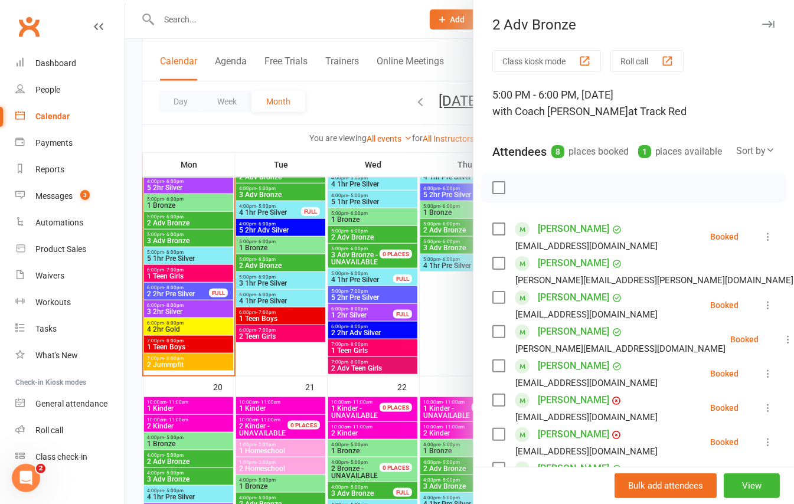
scroll to position [629, 0]
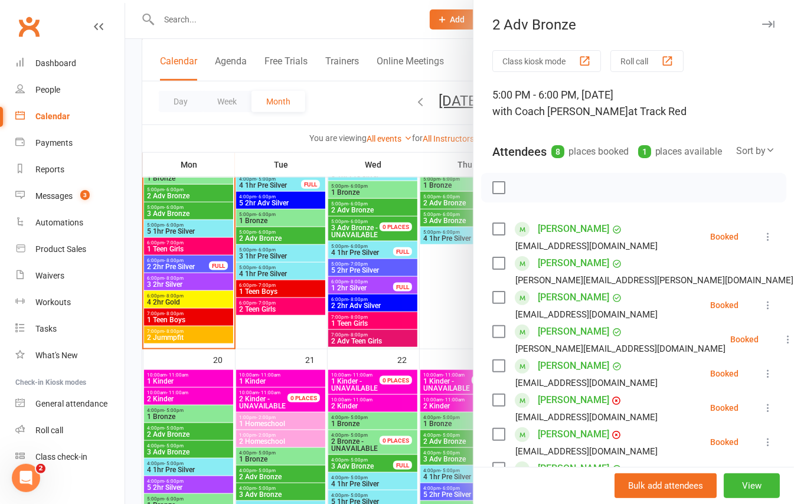
click at [172, 212] on div at bounding box center [459, 252] width 669 height 504
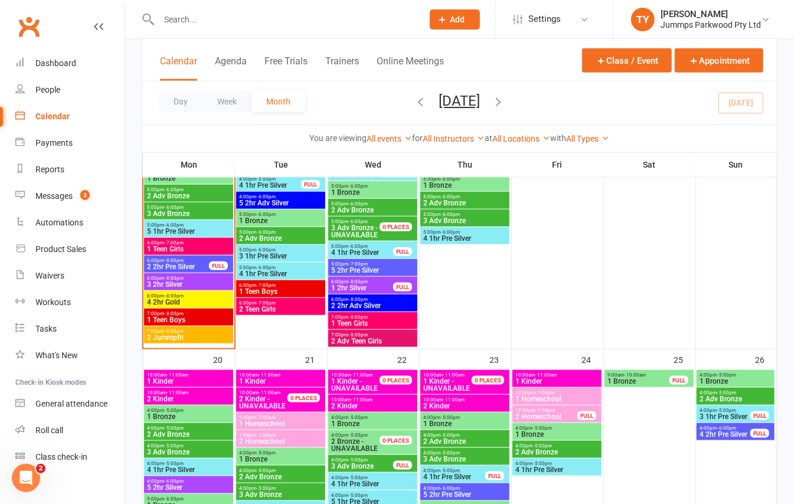
click at [176, 214] on span "3 Adv Bronze" at bounding box center [188, 213] width 84 height 7
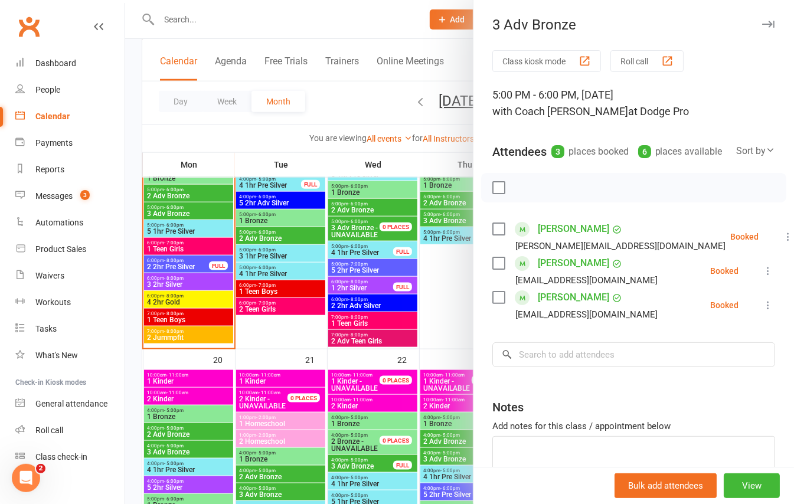
click at [172, 211] on div at bounding box center [459, 252] width 669 height 504
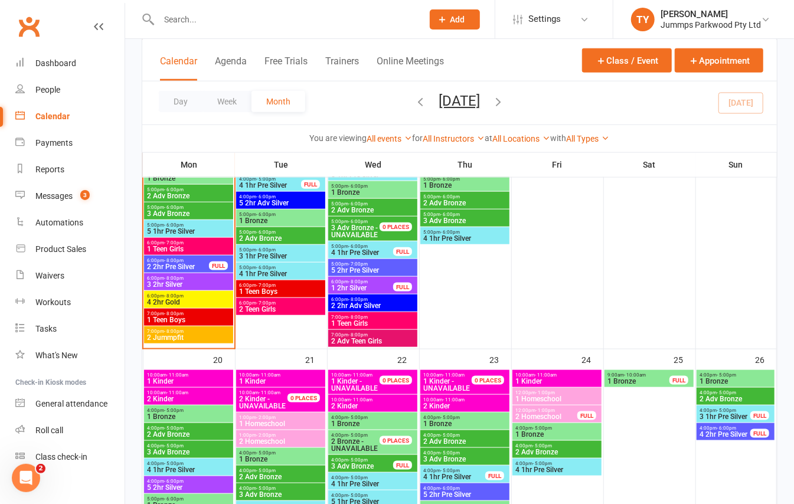
click at [178, 194] on span "2 Adv Bronze" at bounding box center [188, 195] width 84 height 7
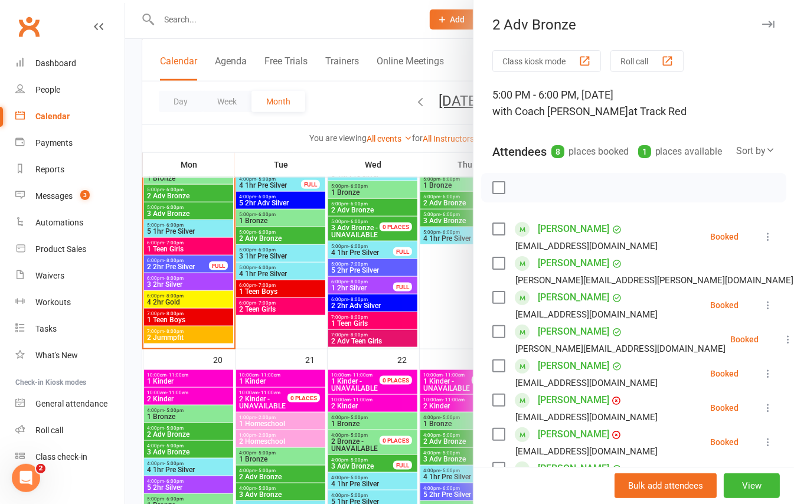
click at [180, 228] on div at bounding box center [459, 252] width 669 height 504
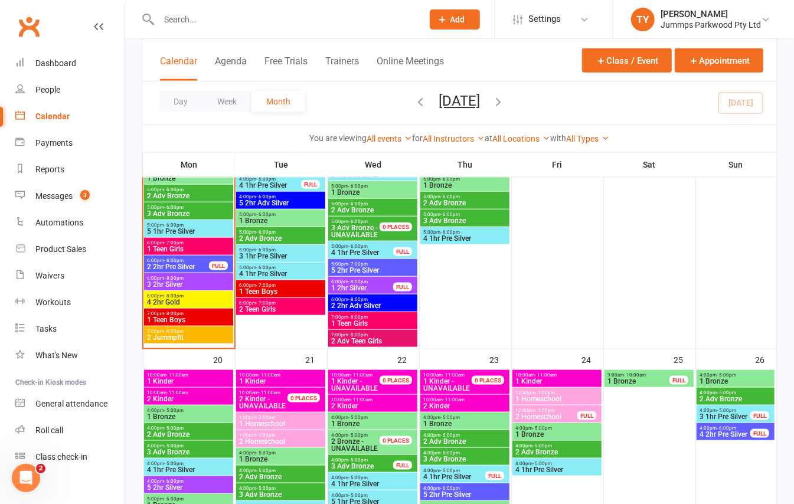
click at [179, 232] on span "5 1hr Pre Silver" at bounding box center [188, 231] width 84 height 7
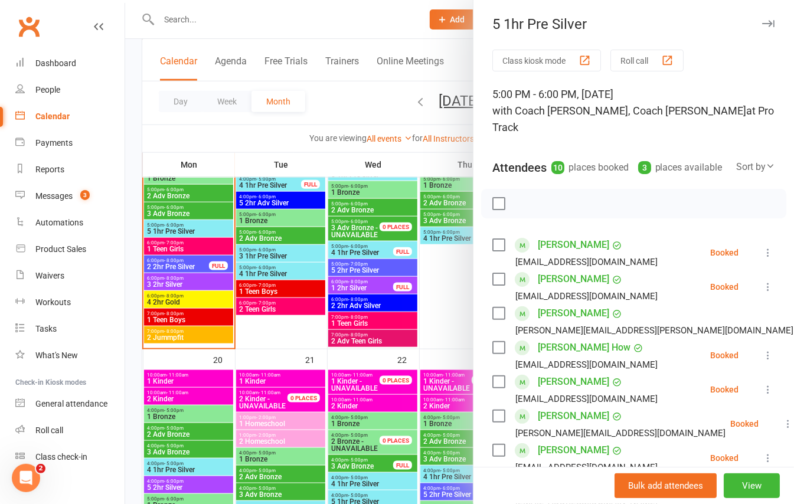
scroll to position [0, 0]
click at [209, 280] on div at bounding box center [459, 252] width 669 height 504
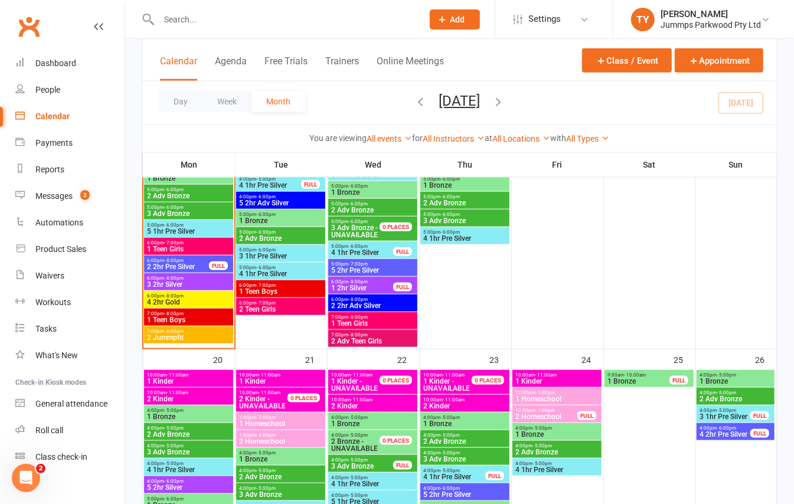
click at [164, 338] on span "2 Jummpfit" at bounding box center [188, 337] width 84 height 7
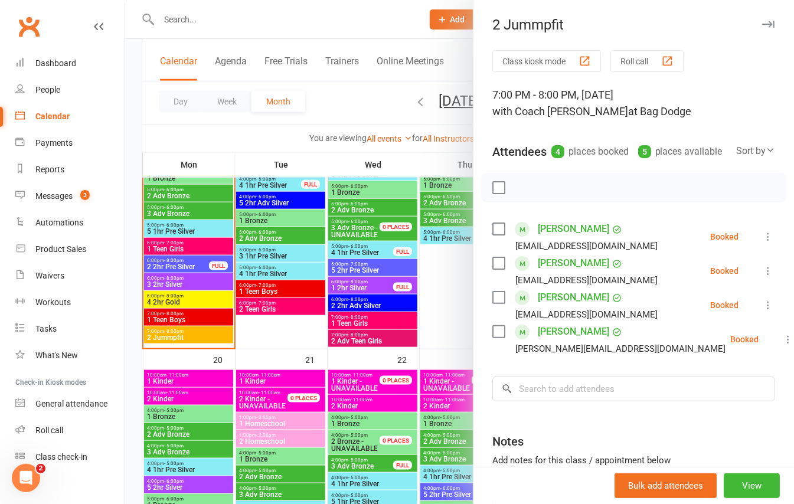
click at [170, 319] on div at bounding box center [459, 252] width 669 height 504
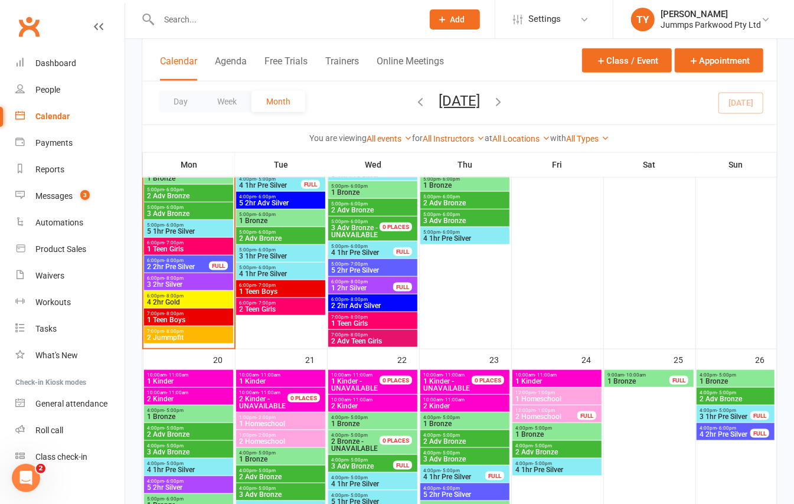
click at [171, 319] on span "1 Teen Boys" at bounding box center [188, 319] width 84 height 7
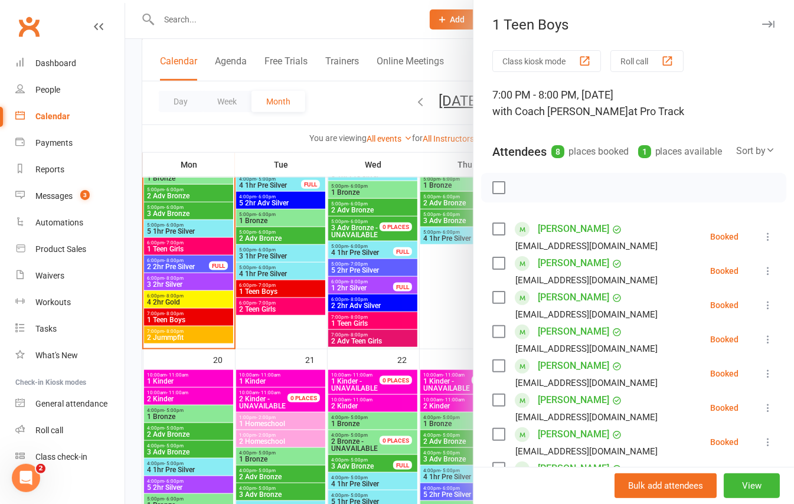
click at [182, 307] on div at bounding box center [459, 252] width 669 height 504
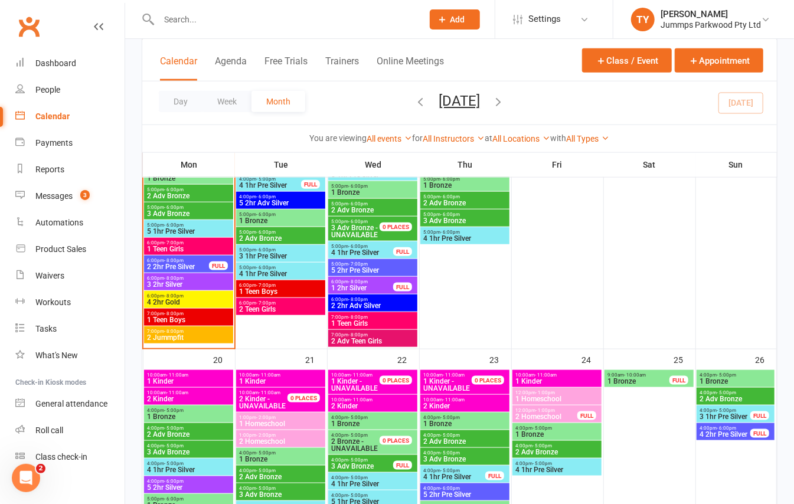
click at [185, 296] on span "6:00pm - 8:00pm" at bounding box center [188, 295] width 84 height 5
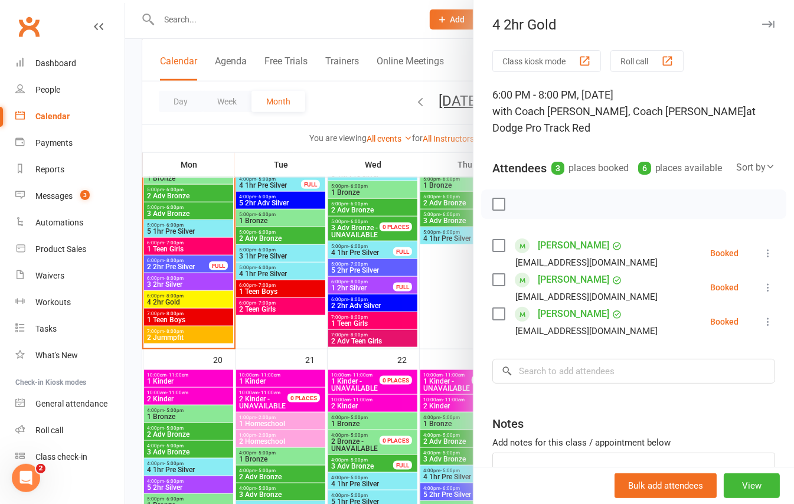
click at [190, 284] on div at bounding box center [459, 252] width 669 height 504
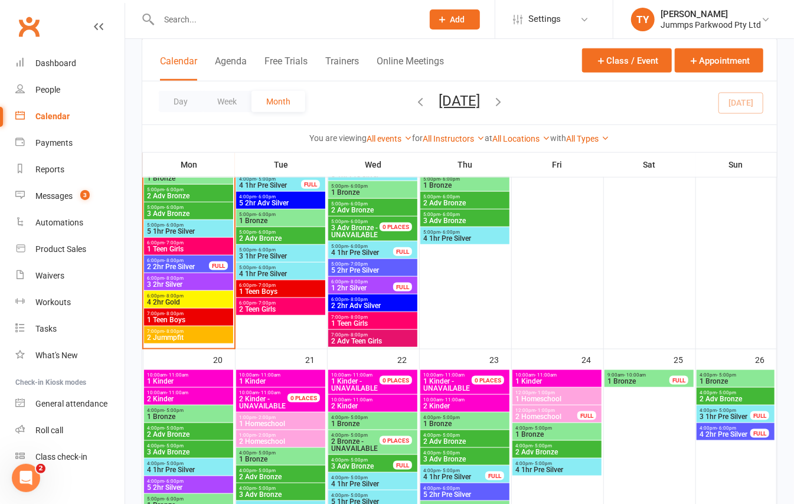
click at [181, 286] on span "3 2hr Silver" at bounding box center [188, 284] width 84 height 7
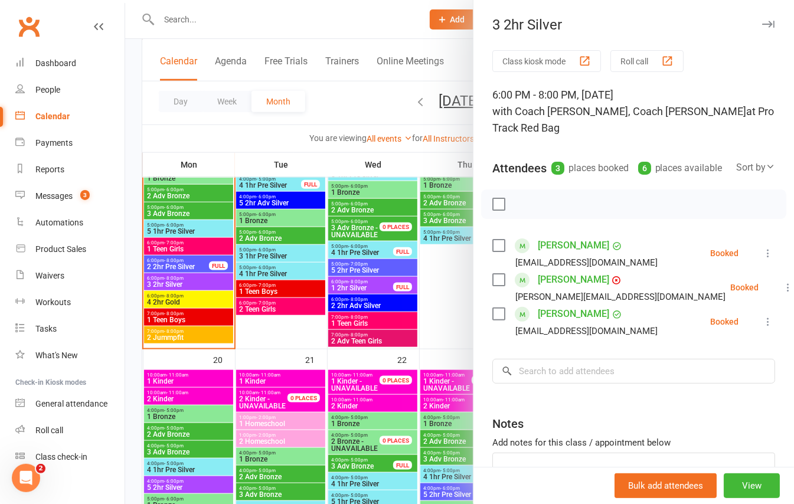
click at [190, 263] on div at bounding box center [459, 252] width 669 height 504
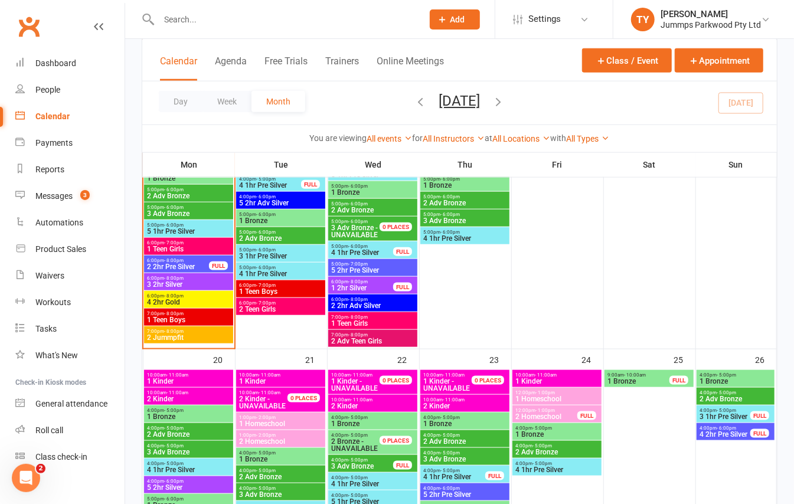
click at [191, 267] on span "2 2hr Pre Silver" at bounding box center [177, 266] width 63 height 7
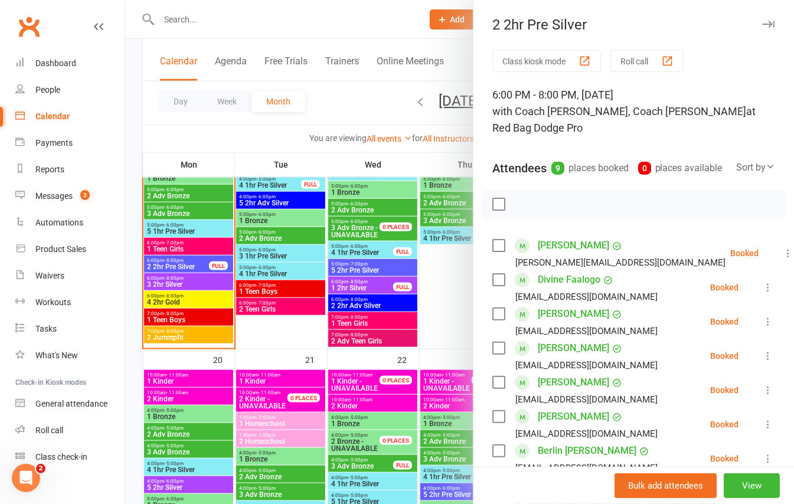
click at [136, 270] on div at bounding box center [459, 252] width 669 height 504
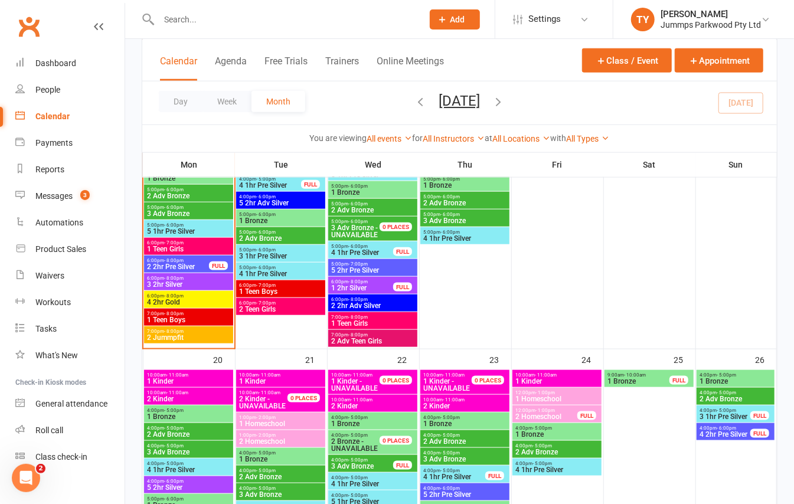
click at [156, 248] on span "1 Teen Girls" at bounding box center [188, 248] width 84 height 7
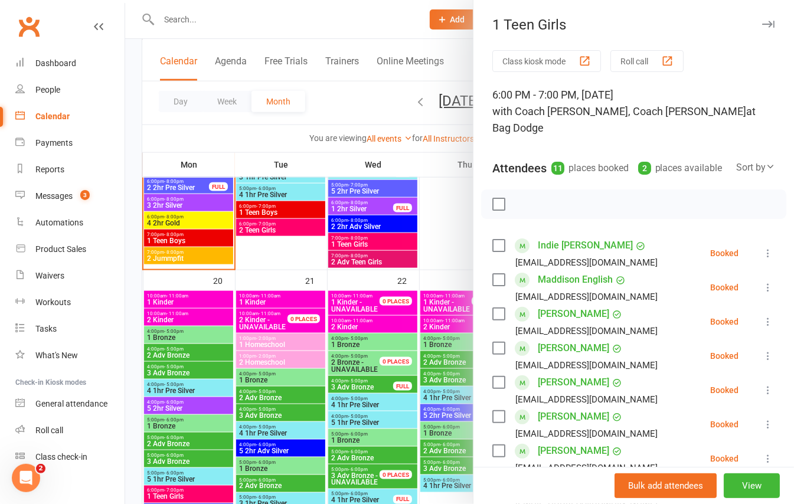
click at [130, 202] on div at bounding box center [459, 252] width 669 height 504
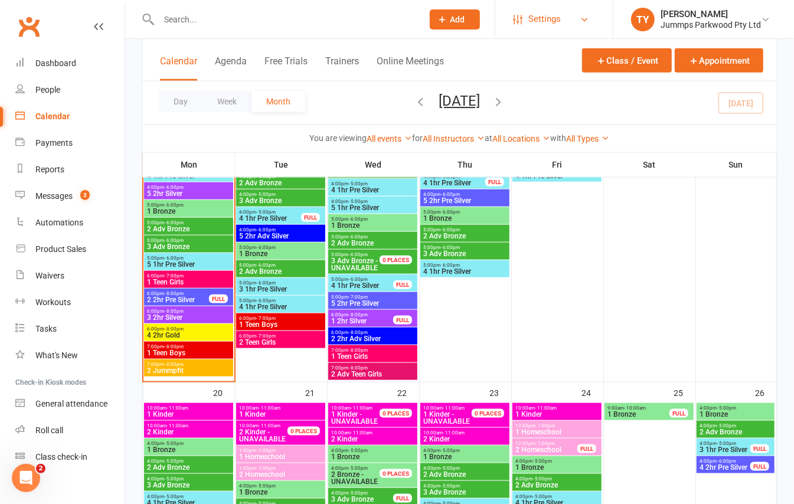
scroll to position [598, 0]
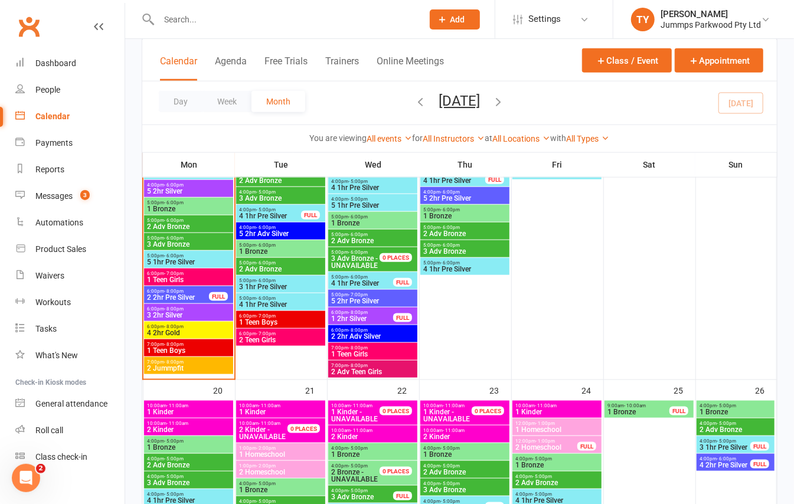
click at [192, 315] on span "3 2hr Silver" at bounding box center [188, 315] width 84 height 7
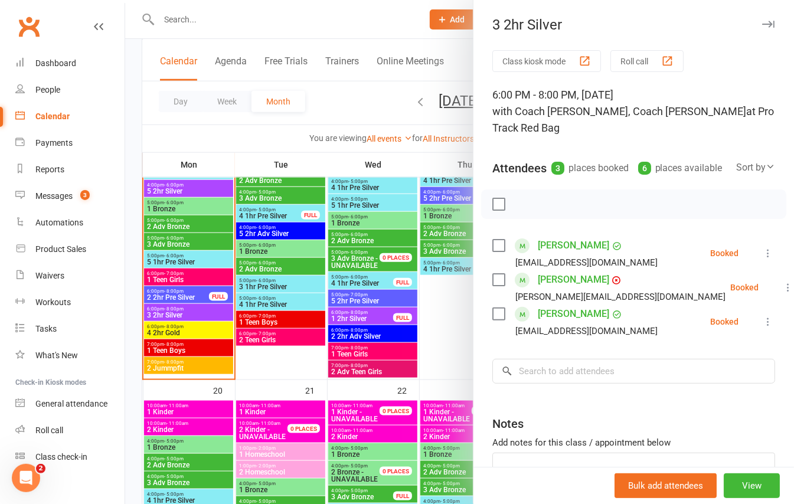
click at [192, 334] on div at bounding box center [459, 252] width 669 height 504
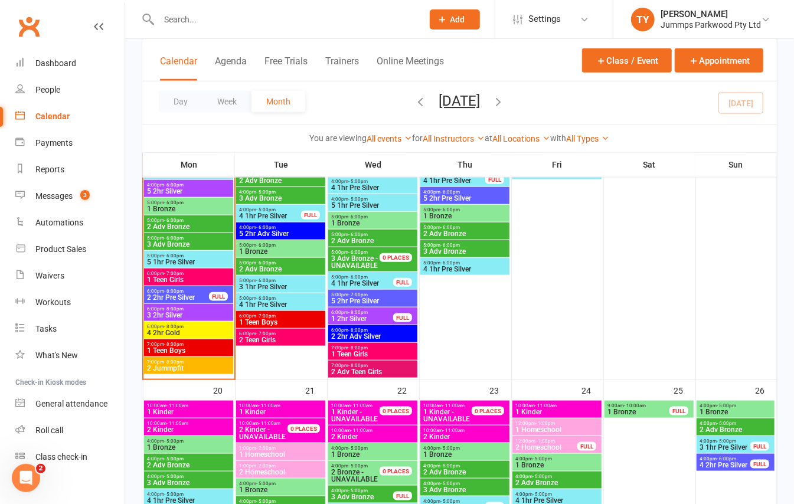
click at [195, 333] on span "4 2hr Gold" at bounding box center [188, 332] width 84 height 7
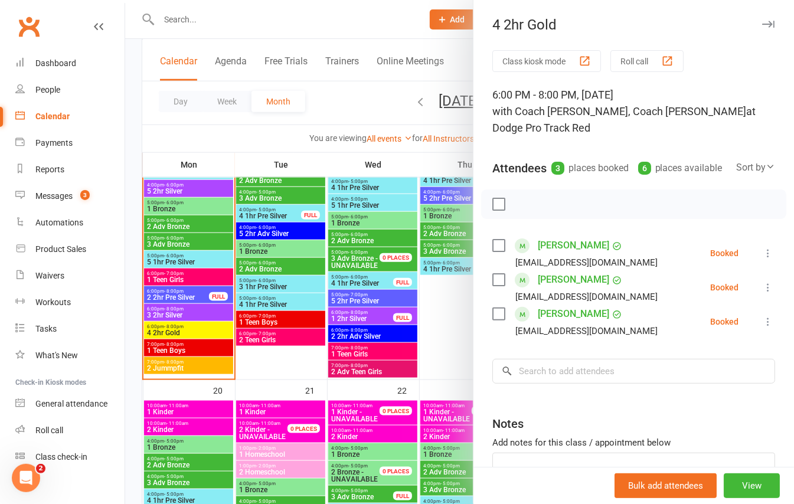
click at [133, 187] on div at bounding box center [459, 252] width 669 height 504
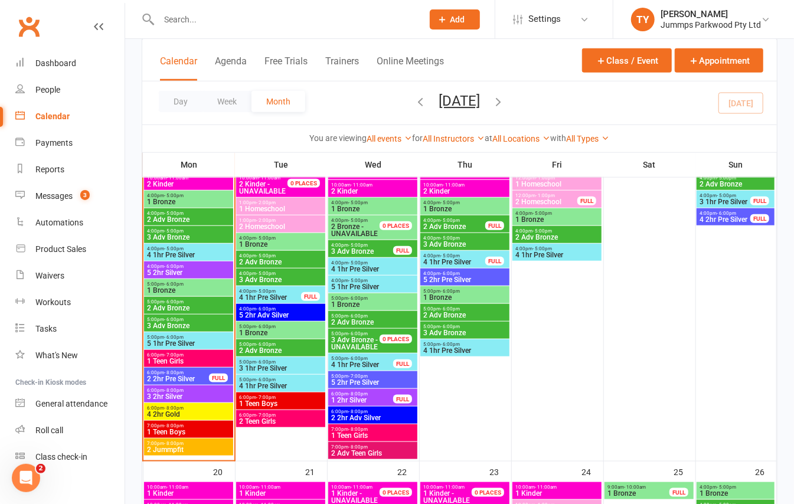
scroll to position [441, 0]
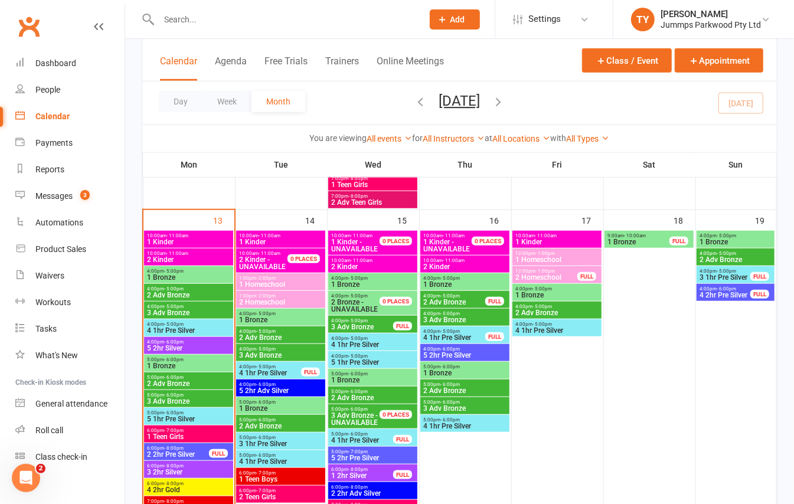
click at [178, 237] on span "- 11:00am" at bounding box center [177, 235] width 22 height 5
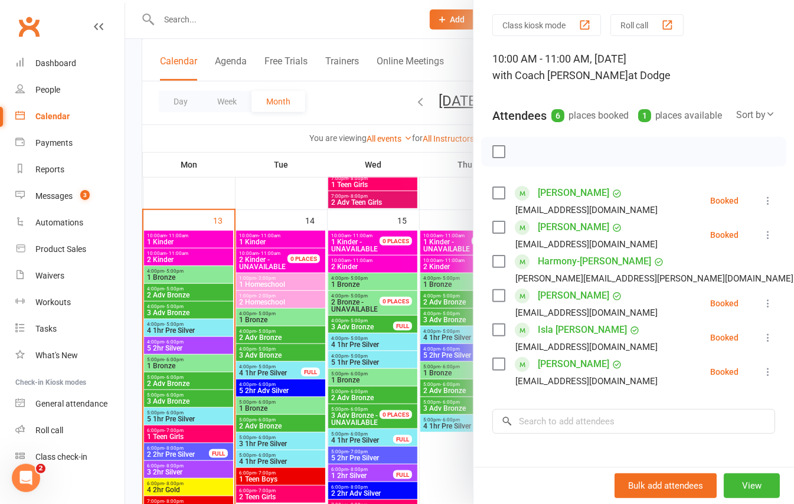
scroll to position [0, 0]
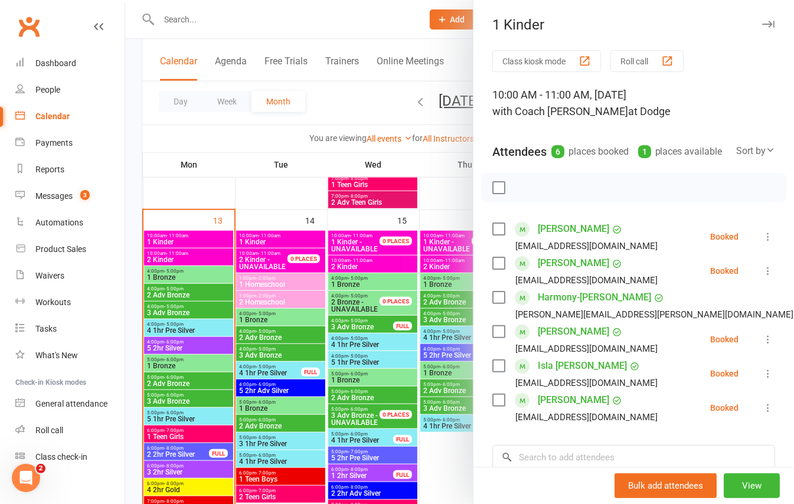
click at [168, 262] on div at bounding box center [459, 252] width 669 height 504
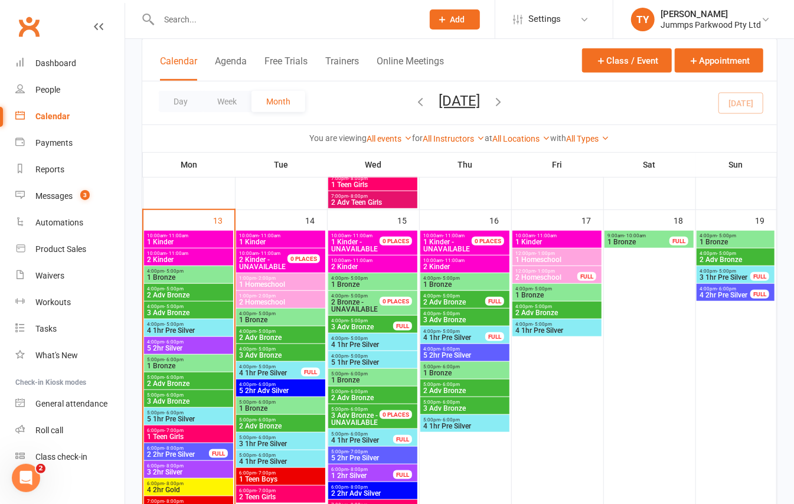
click at [177, 237] on span "- 11:00am" at bounding box center [177, 235] width 22 height 5
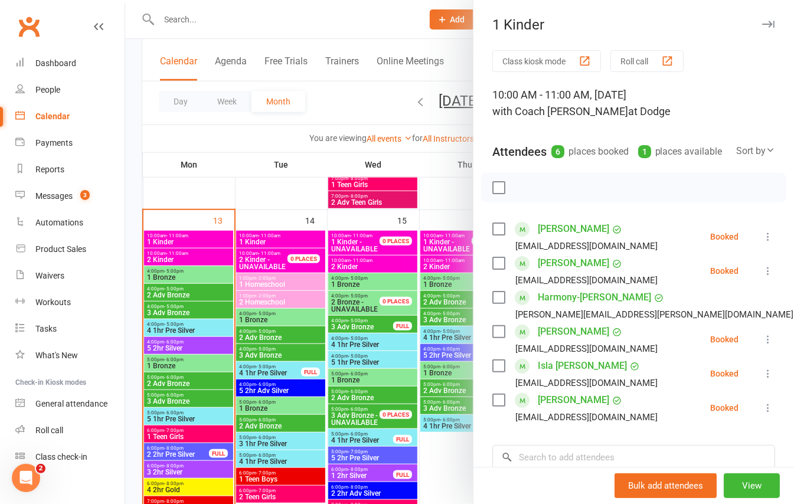
click at [178, 251] on div at bounding box center [459, 252] width 669 height 504
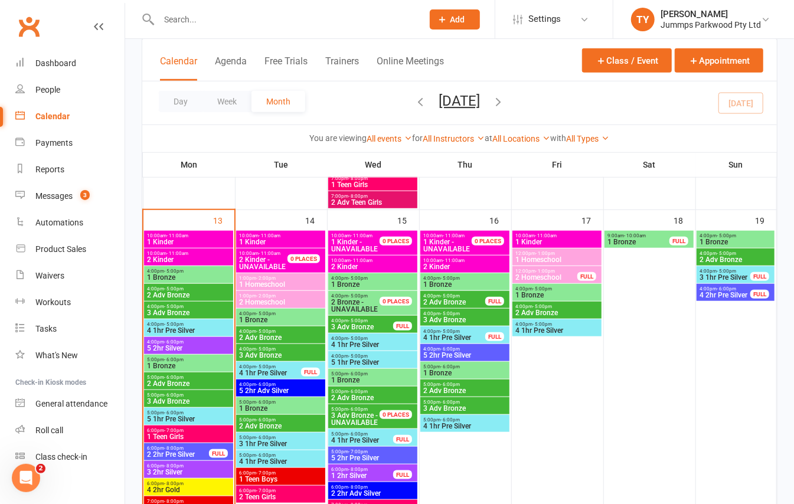
click at [178, 256] on span "- 11:00am" at bounding box center [177, 253] width 22 height 5
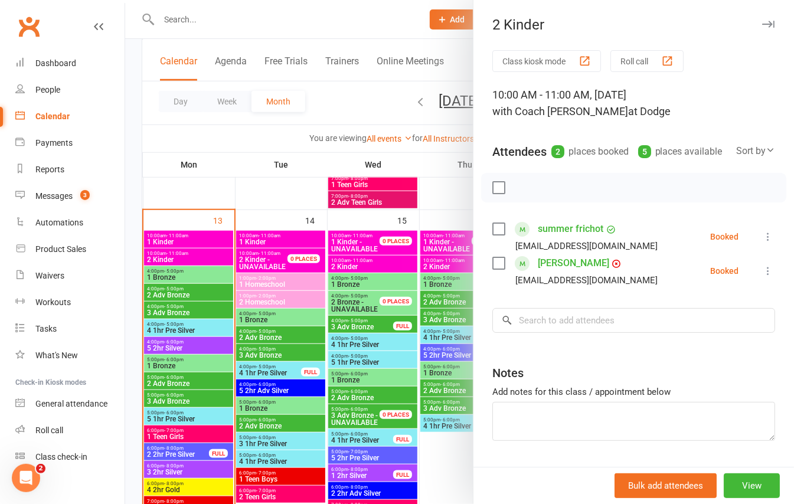
click at [135, 229] on div at bounding box center [459, 252] width 669 height 504
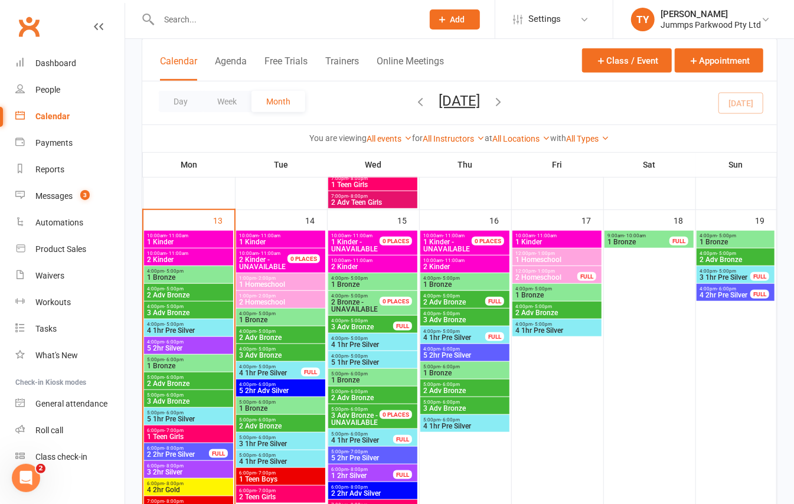
click at [164, 242] on span "1 Kinder" at bounding box center [188, 241] width 84 height 7
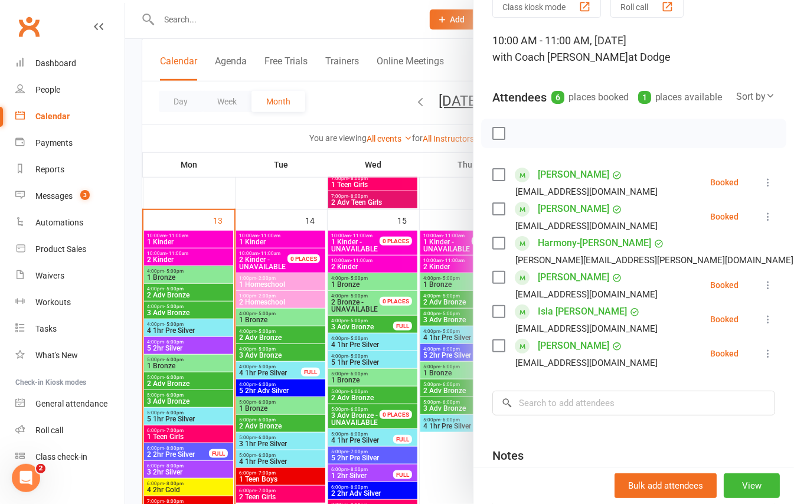
scroll to position [29, 0]
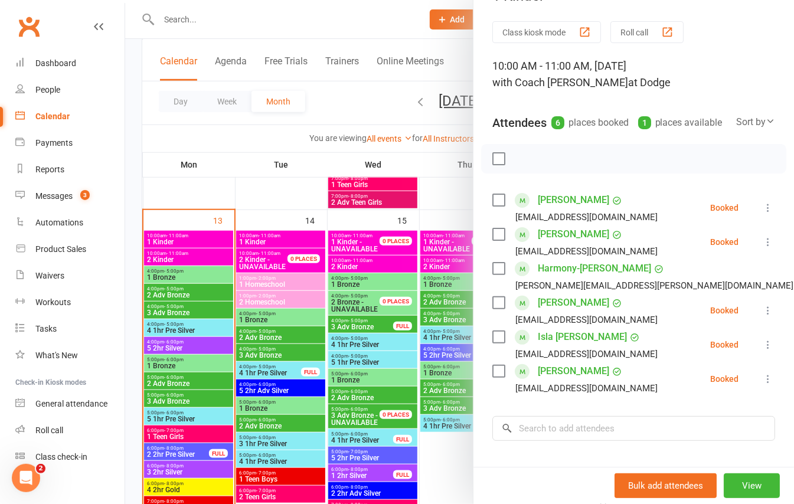
click at [135, 270] on div at bounding box center [459, 252] width 669 height 504
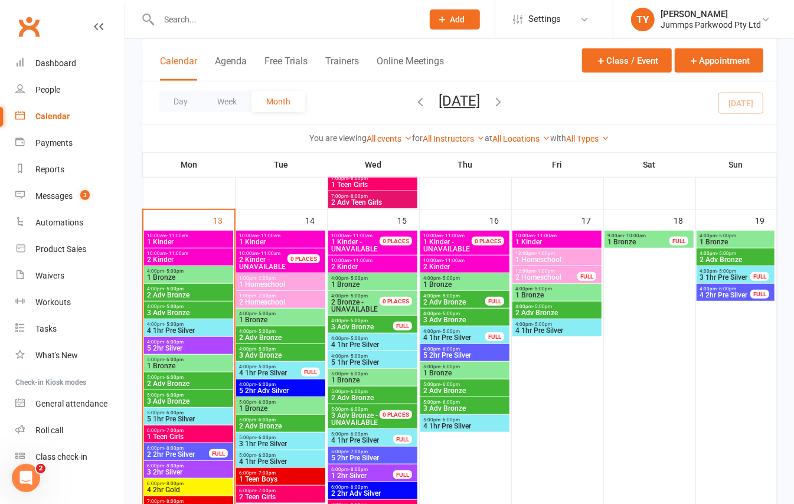
click at [153, 256] on span "2 Kinder" at bounding box center [188, 259] width 84 height 7
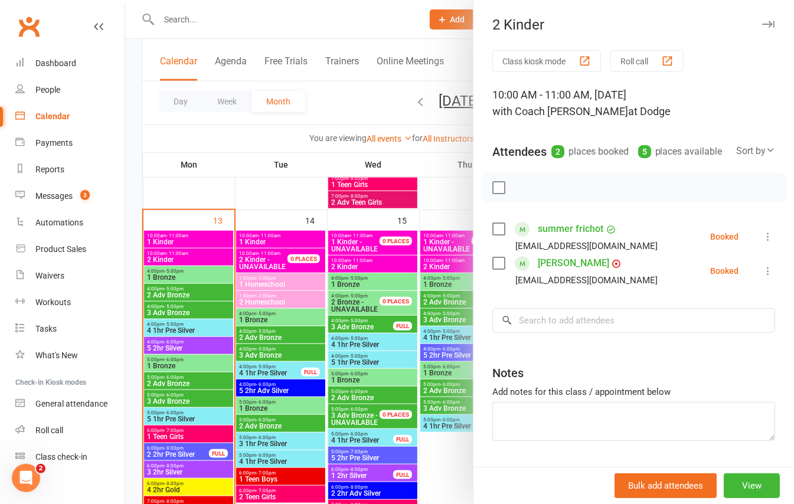
click at [140, 224] on div at bounding box center [459, 252] width 669 height 504
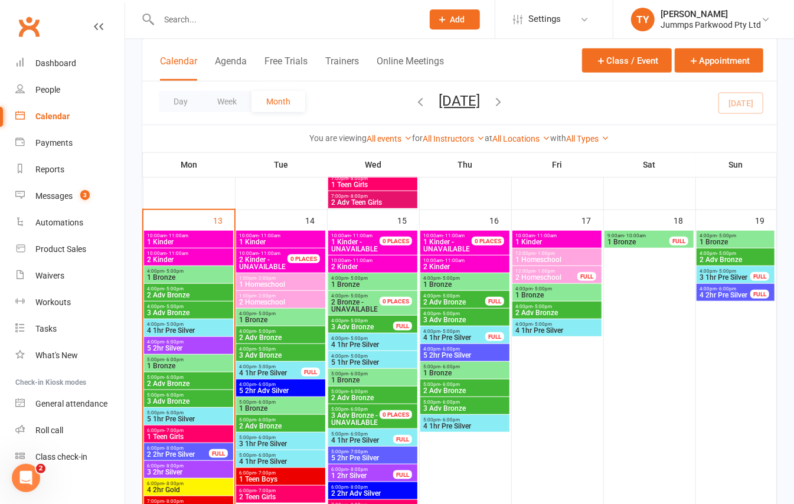
click at [168, 256] on span "2 Kinder" at bounding box center [188, 259] width 84 height 7
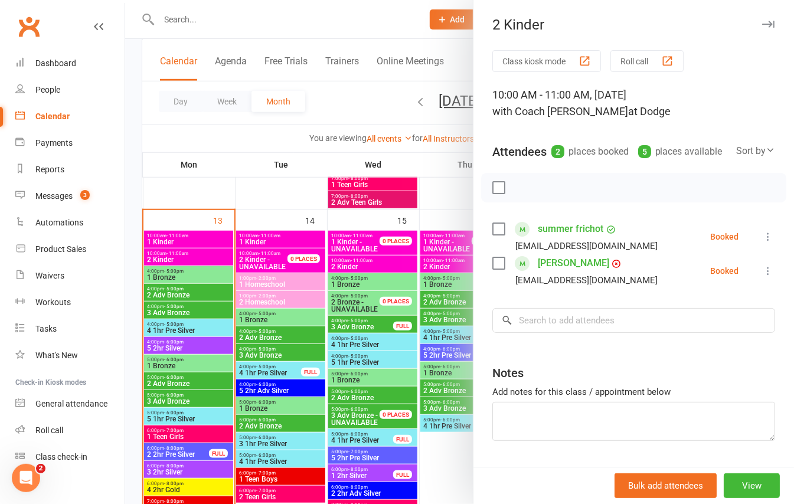
click at [762, 277] on icon at bounding box center [768, 271] width 12 height 12
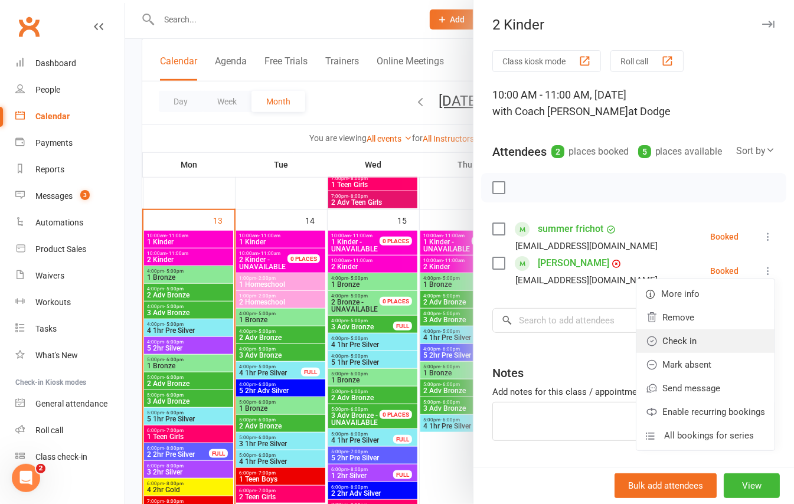
click at [690, 353] on link "Check in" at bounding box center [705, 341] width 138 height 24
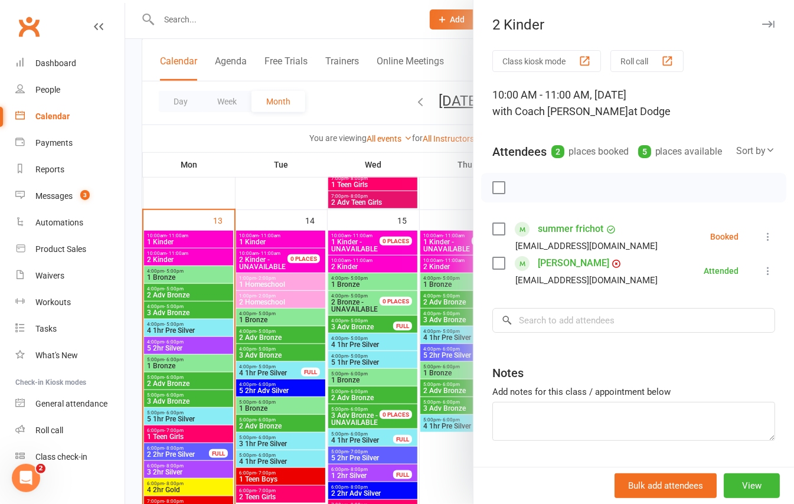
click at [130, 218] on div at bounding box center [459, 252] width 669 height 504
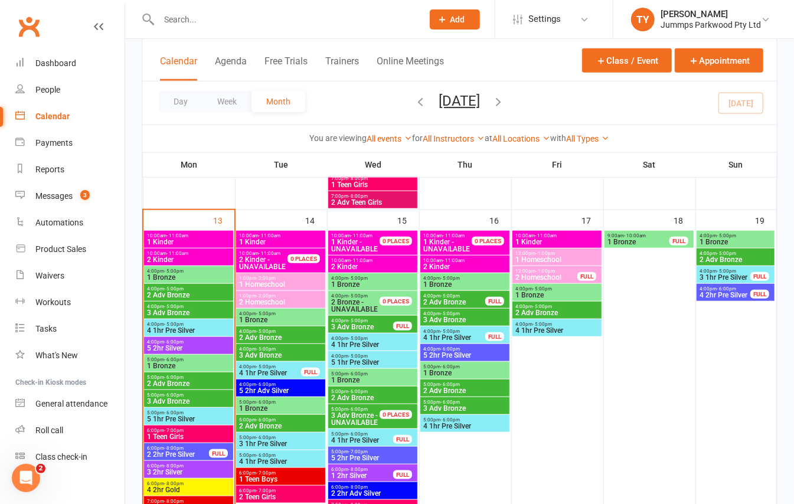
click at [178, 235] on span "- 11:00am" at bounding box center [177, 235] width 22 height 5
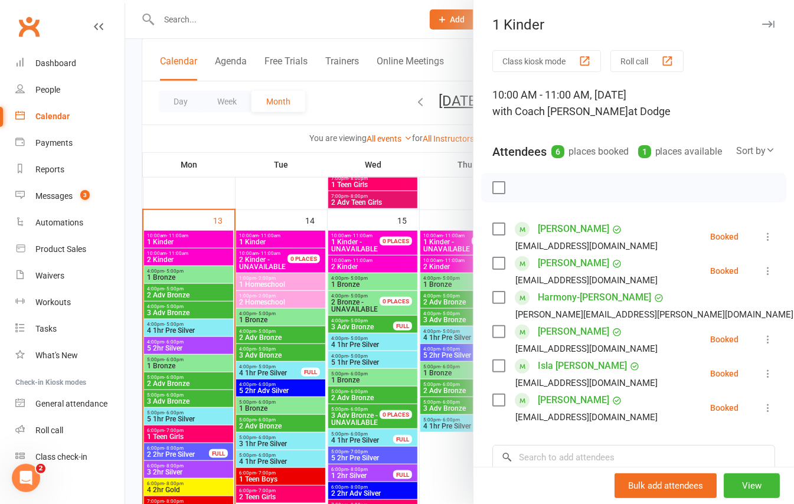
click at [762, 243] on icon at bounding box center [768, 237] width 12 height 12
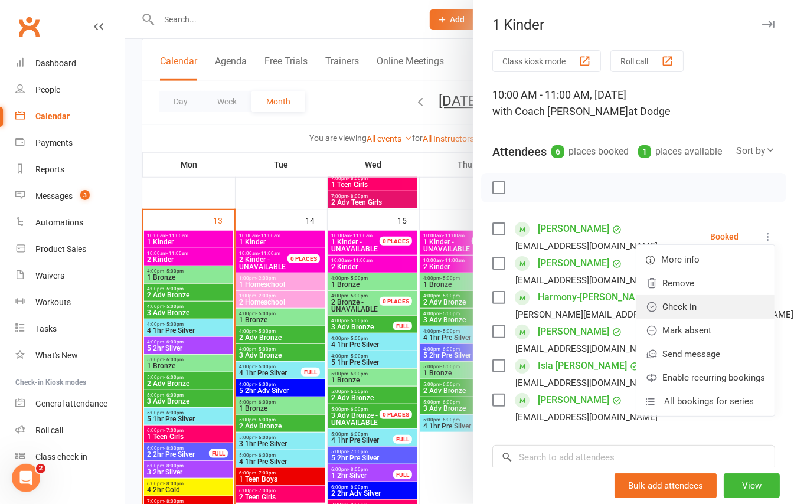
click at [663, 319] on link "Check in" at bounding box center [705, 307] width 138 height 24
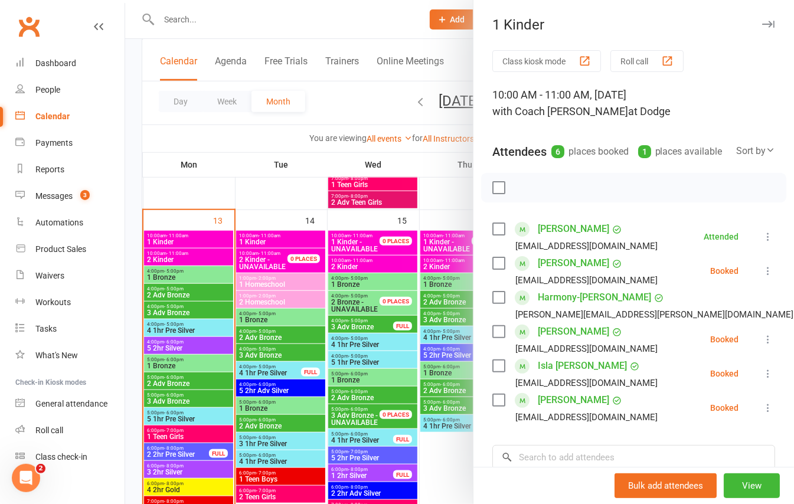
drag, startPoint x: 579, startPoint y: 247, endPoint x: 601, endPoint y: 237, distance: 23.8
click at [601, 237] on div "[PERSON_NAME]" at bounding box center [580, 229] width 84 height 19
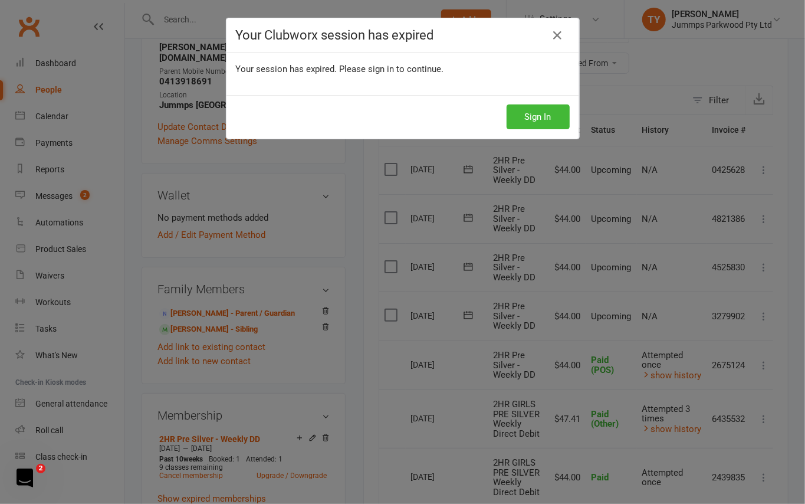
scroll to position [0, 5]
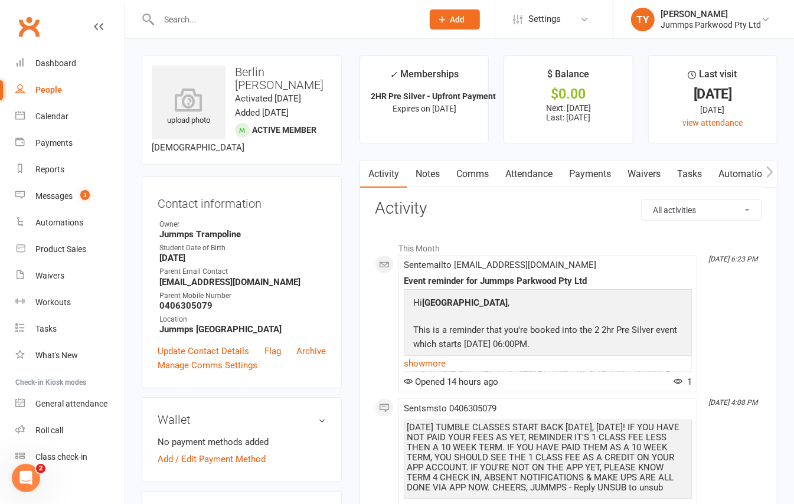
click at [591, 184] on link "Payments" at bounding box center [590, 174] width 58 height 27
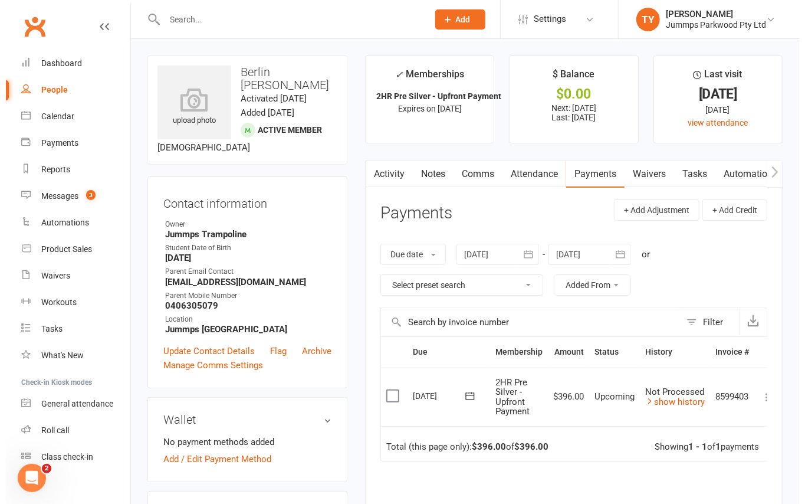
scroll to position [0, 17]
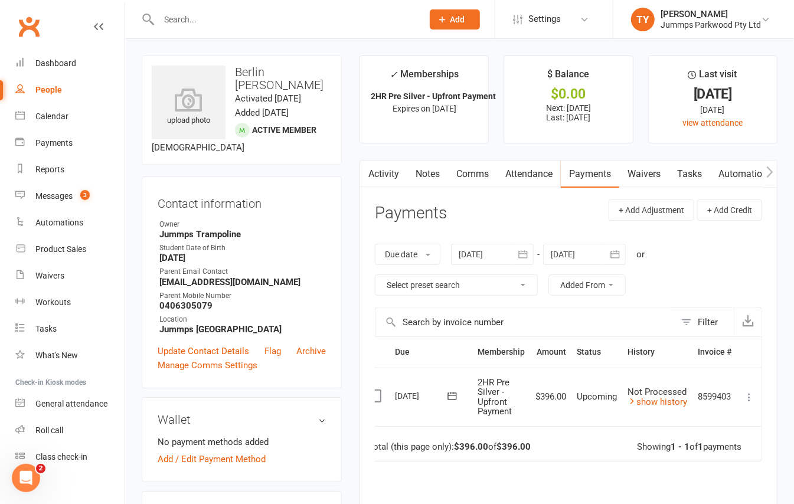
click at [749, 395] on icon at bounding box center [749, 397] width 12 height 12
click at [692, 467] on link "Mark as Paid (Other)" at bounding box center [696, 468] width 117 height 24
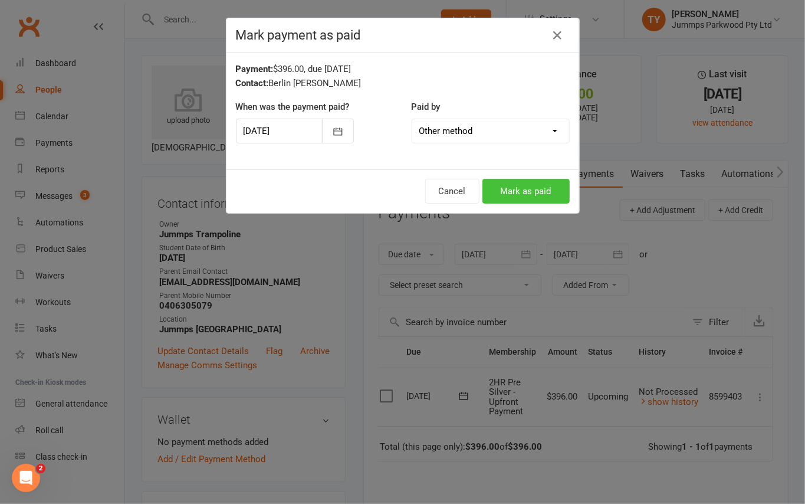
click at [513, 181] on button "Mark as paid" at bounding box center [526, 191] width 87 height 25
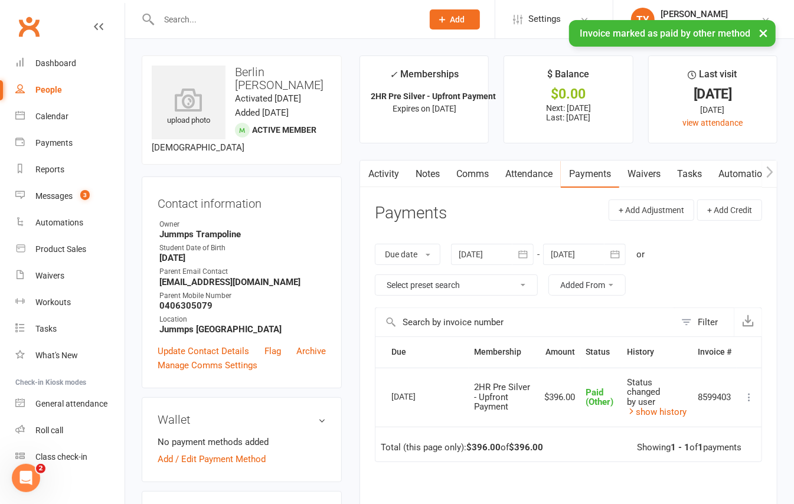
scroll to position [0, 0]
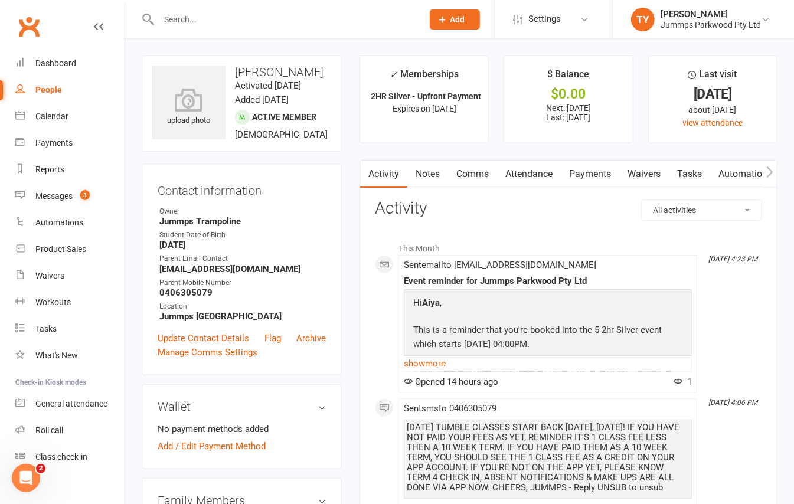
click at [586, 180] on link "Payments" at bounding box center [590, 174] width 58 height 27
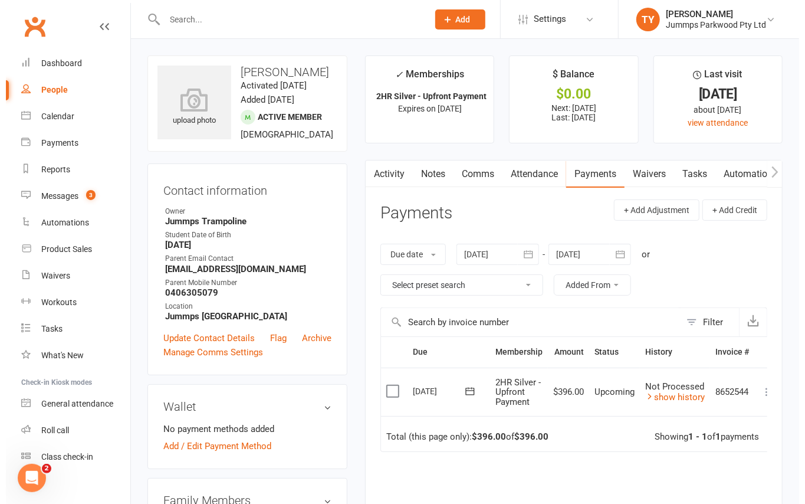
scroll to position [0, 17]
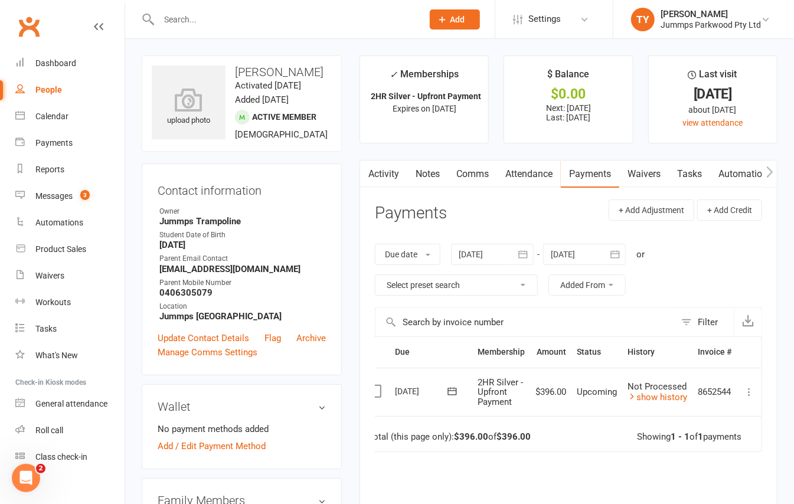
click at [751, 392] on icon at bounding box center [749, 392] width 12 height 12
click at [713, 463] on link "Mark as Paid (Other)" at bounding box center [696, 462] width 117 height 24
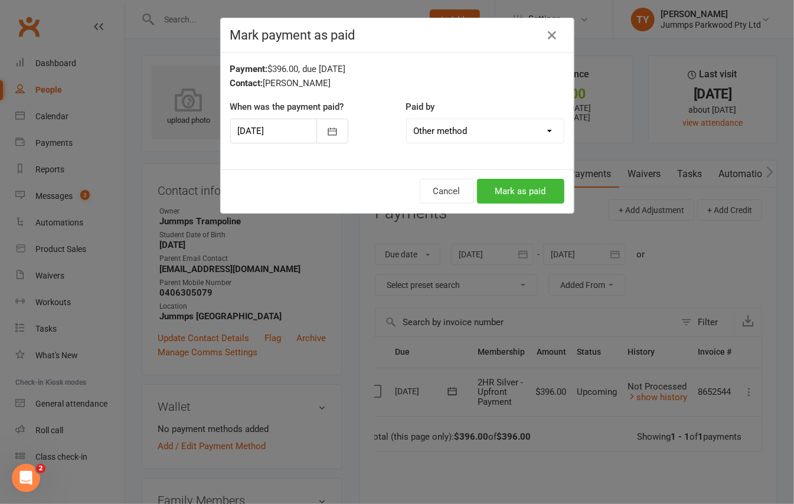
scroll to position [0, 8]
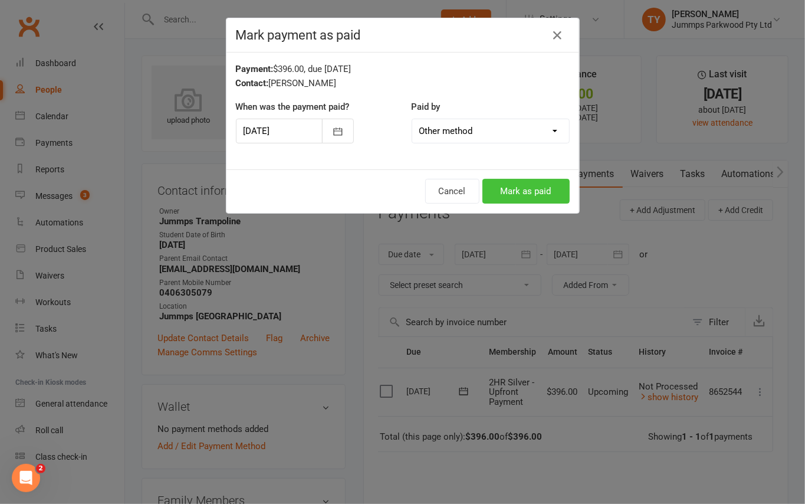
click at [502, 192] on button "Mark as paid" at bounding box center [526, 191] width 87 height 25
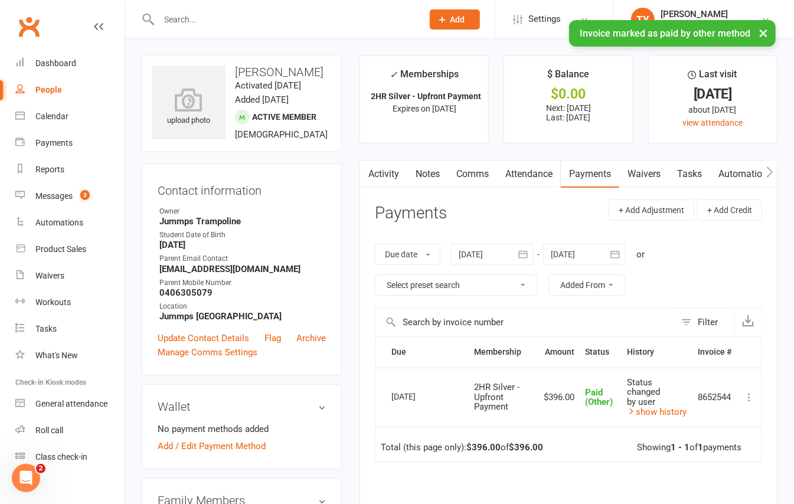
scroll to position [0, 0]
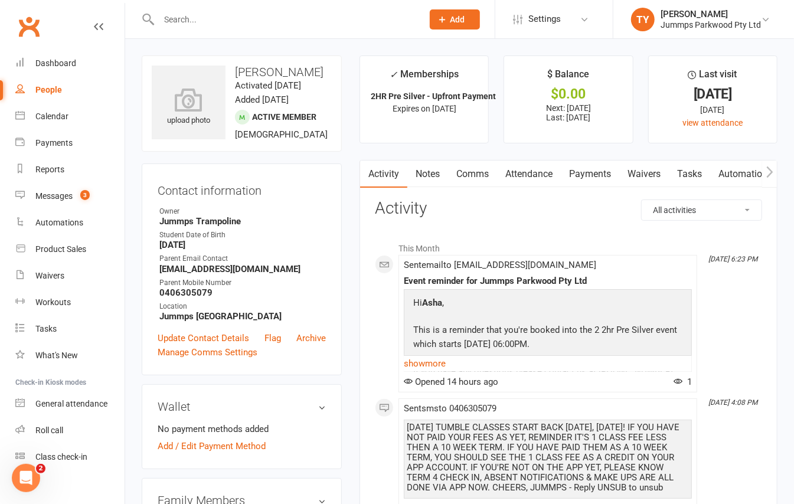
click at [588, 182] on link "Payments" at bounding box center [590, 174] width 58 height 27
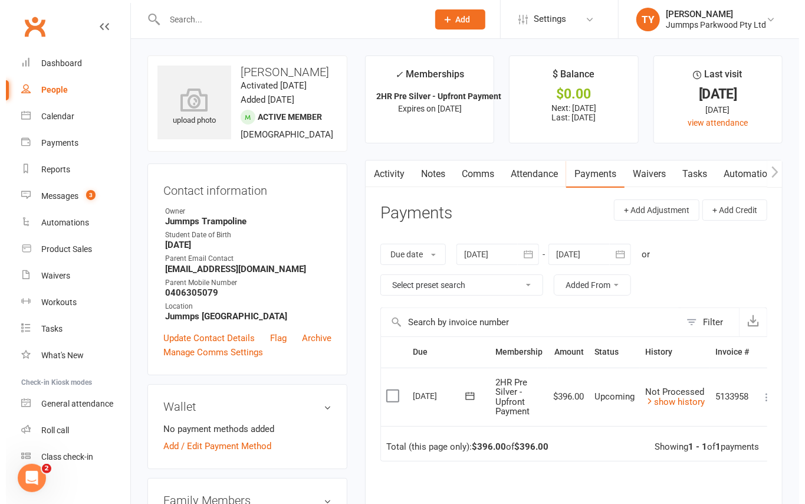
scroll to position [0, 17]
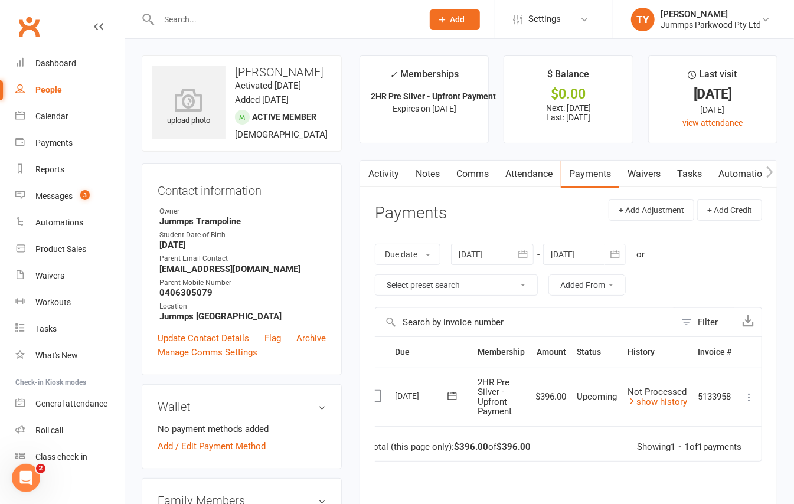
click at [749, 397] on icon at bounding box center [749, 397] width 12 height 12
click at [713, 472] on link "Mark as Paid (Other)" at bounding box center [696, 468] width 117 height 24
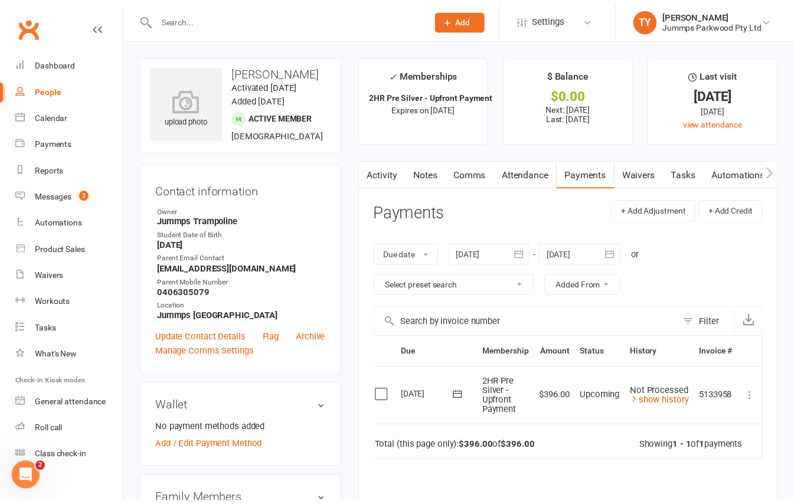
scroll to position [0, 8]
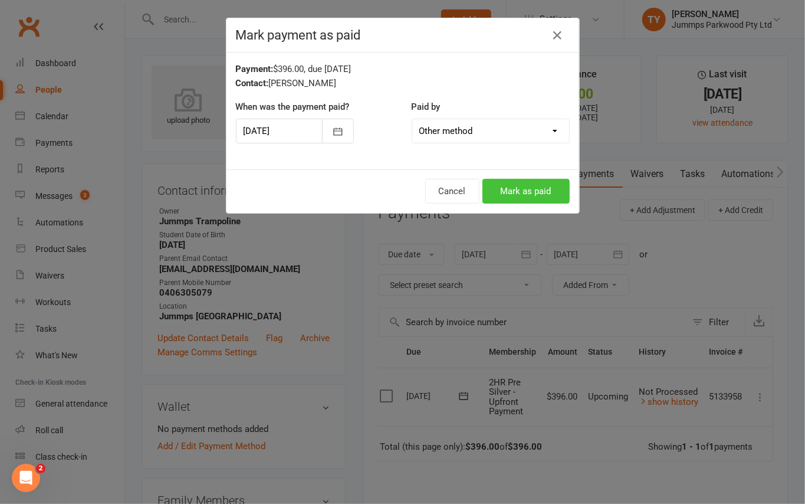
click at [524, 189] on button "Mark as paid" at bounding box center [526, 191] width 87 height 25
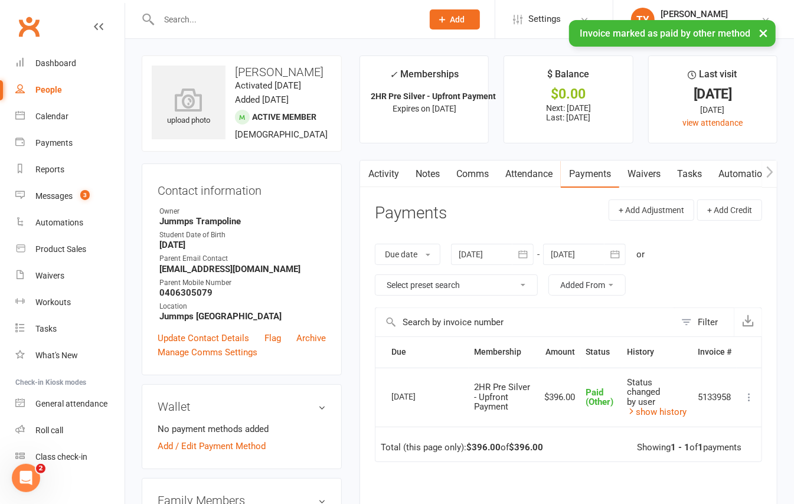
scroll to position [0, 0]
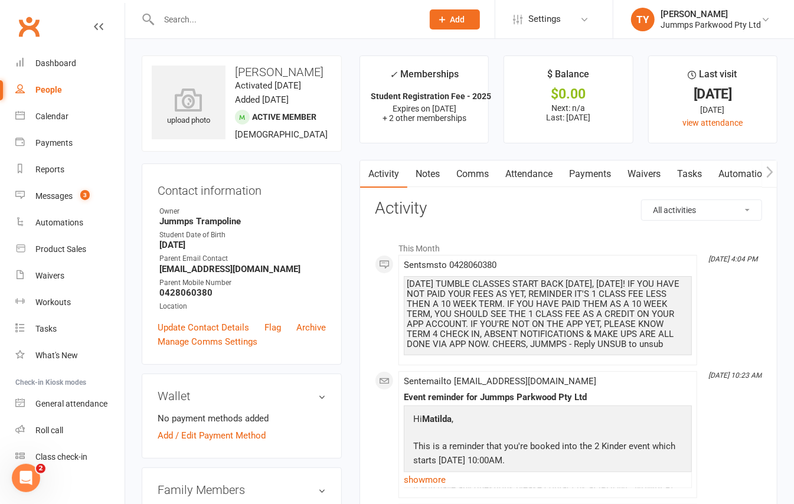
click at [634, 166] on link "Waivers" at bounding box center [644, 174] width 50 height 27
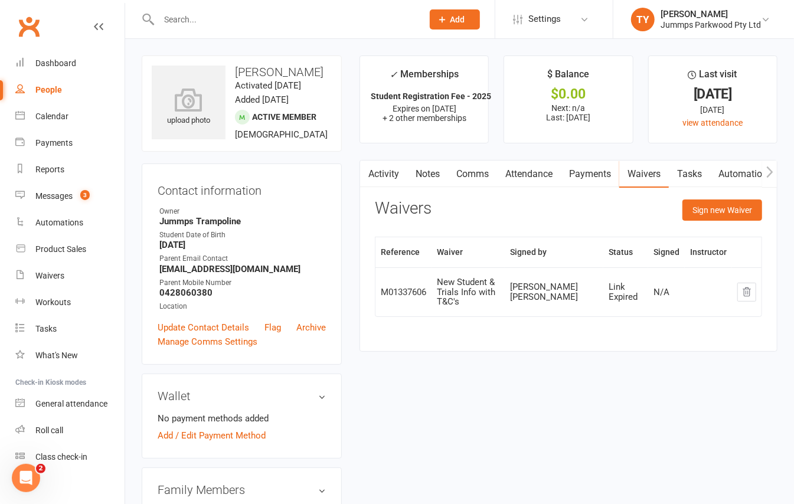
click at [588, 180] on link "Payments" at bounding box center [590, 174] width 58 height 27
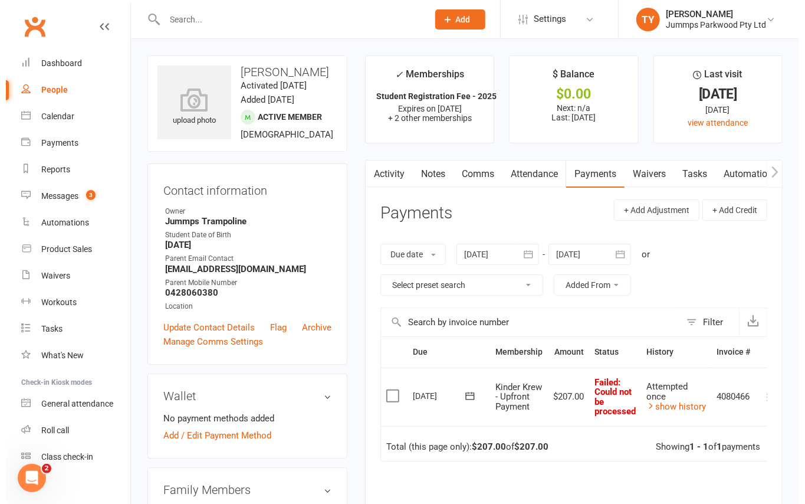
scroll to position [0, 17]
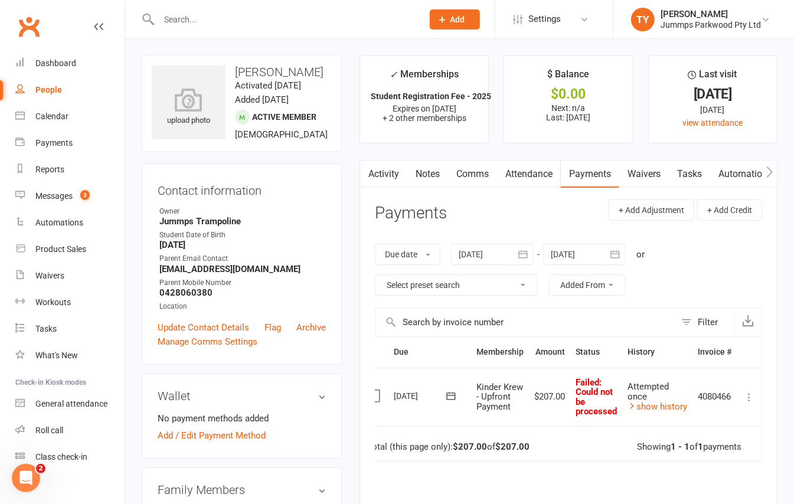
click at [749, 397] on icon at bounding box center [749, 397] width 12 height 12
click at [706, 445] on link "Mark as Paid (POS)" at bounding box center [696, 444] width 117 height 24
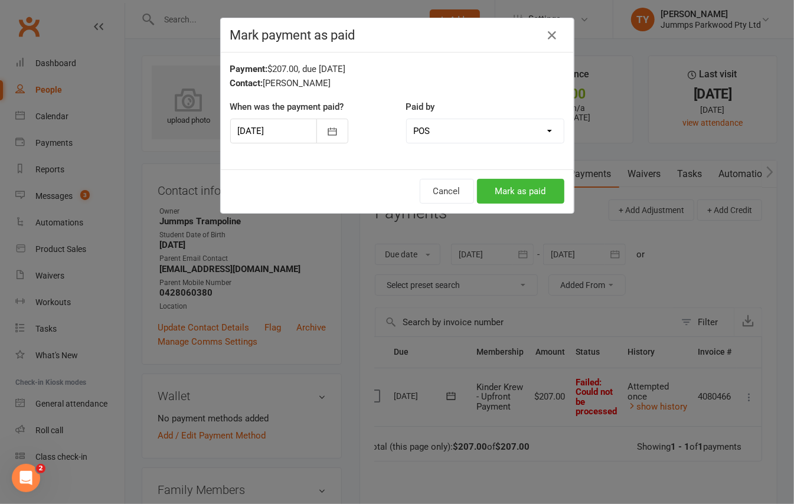
scroll to position [0, 9]
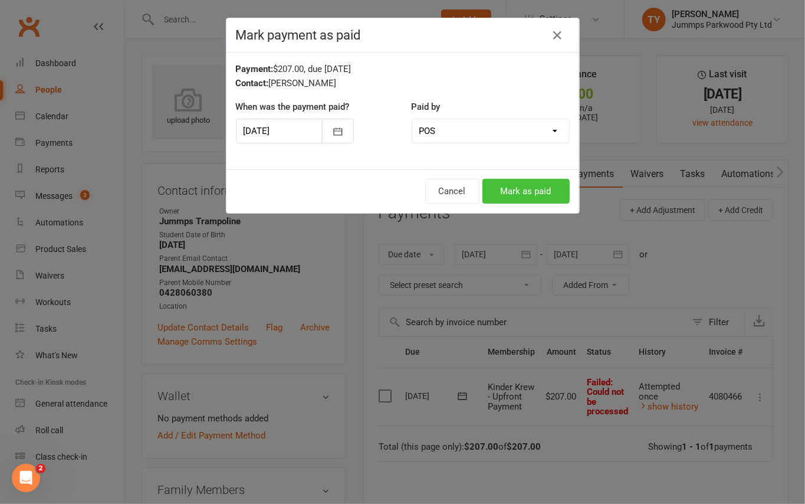
click at [536, 189] on button "Mark as paid" at bounding box center [526, 191] width 87 height 25
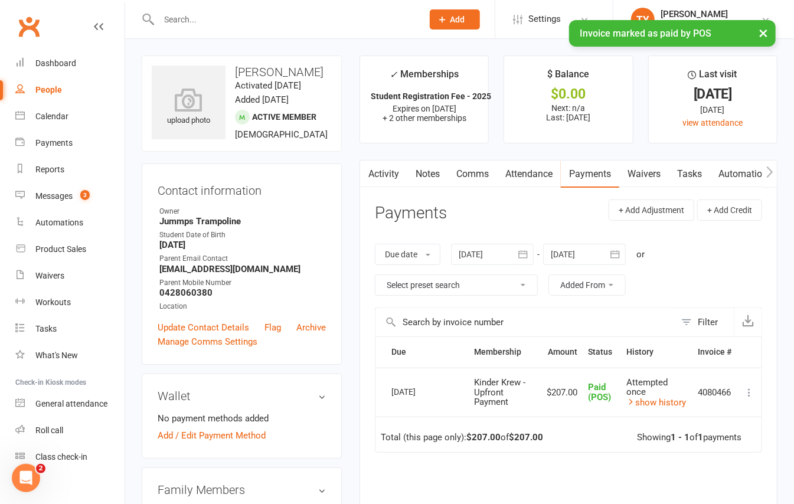
scroll to position [0, 0]
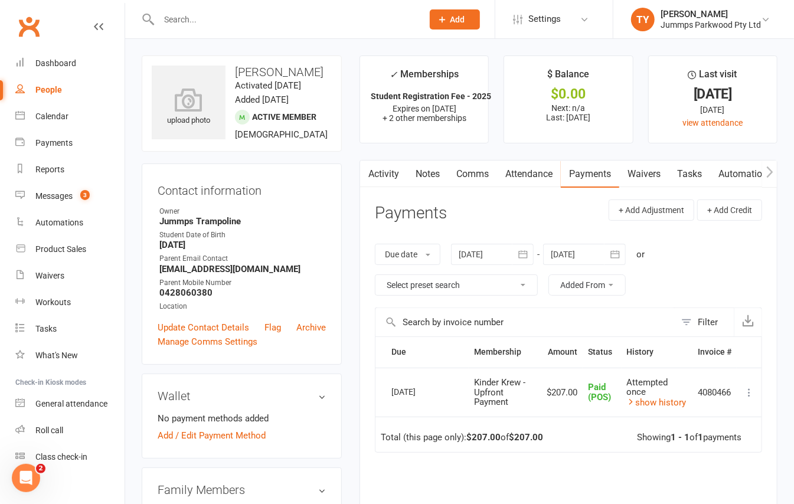
click at [175, 8] on div at bounding box center [278, 19] width 273 height 38
click at [177, 15] on input "text" at bounding box center [284, 19] width 259 height 17
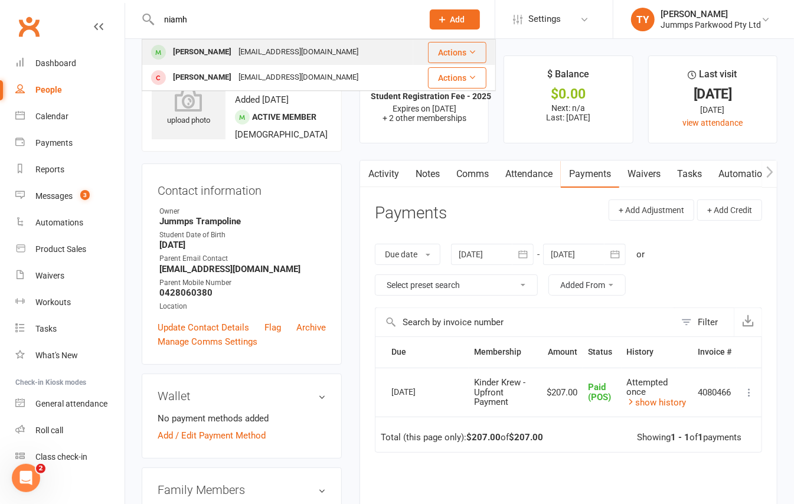
type input "niamh"
click at [201, 55] on div "Niamh Kirriane" at bounding box center [202, 52] width 66 height 17
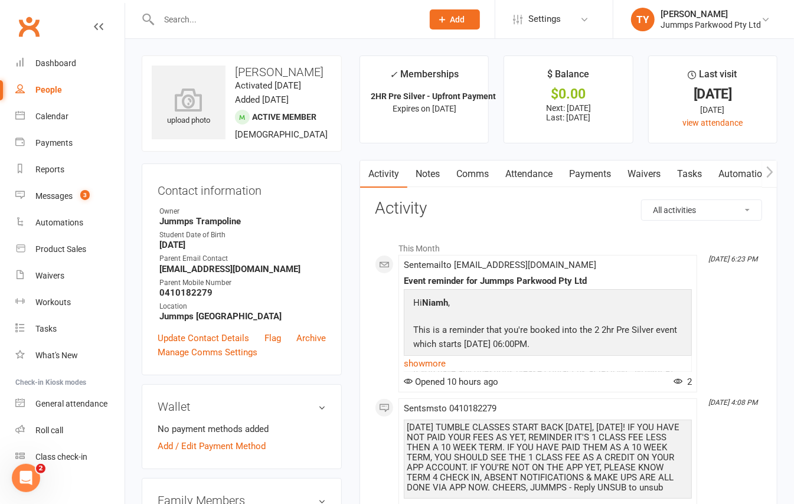
click at [534, 164] on link "Attendance" at bounding box center [529, 174] width 64 height 27
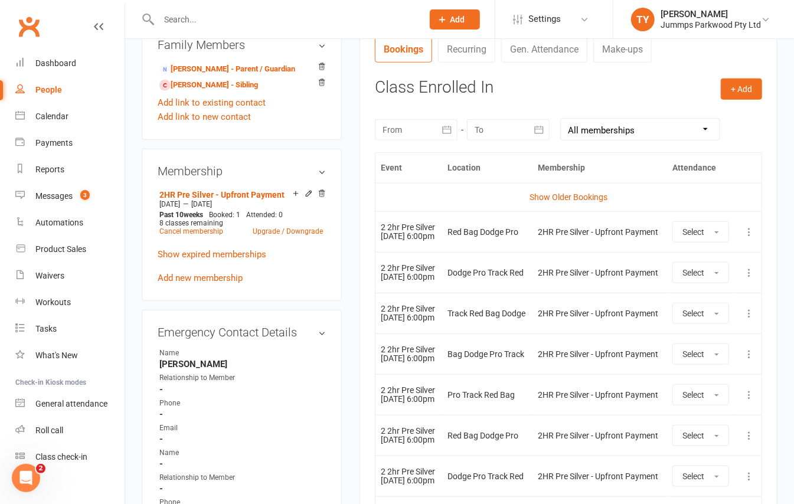
scroll to position [472, 0]
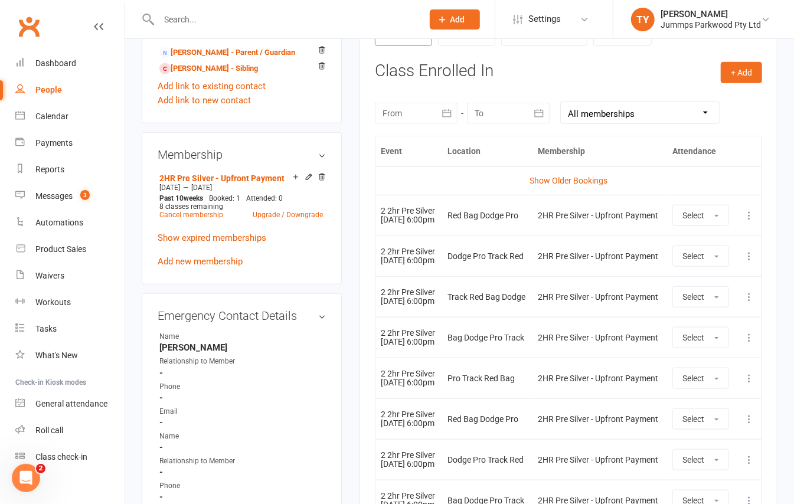
click at [744, 218] on icon at bounding box center [749, 215] width 12 height 12
click at [702, 286] on link "Remove booking" at bounding box center [696, 286] width 117 height 24
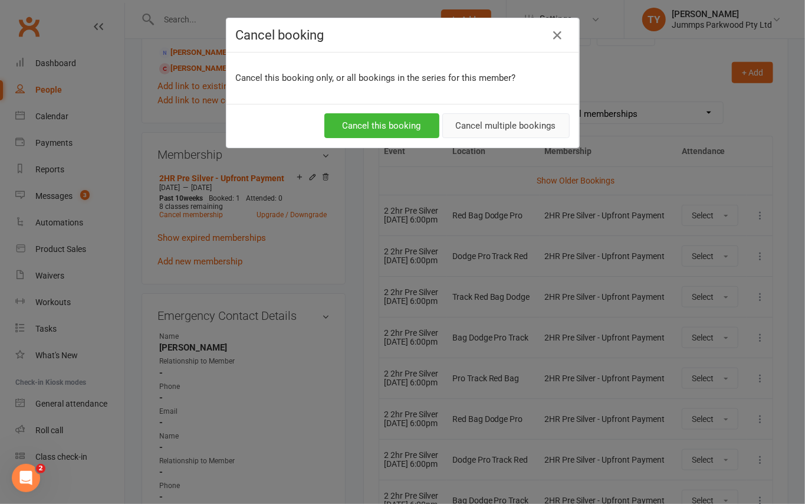
click at [495, 127] on button "Cancel multiple bookings" at bounding box center [506, 125] width 127 height 25
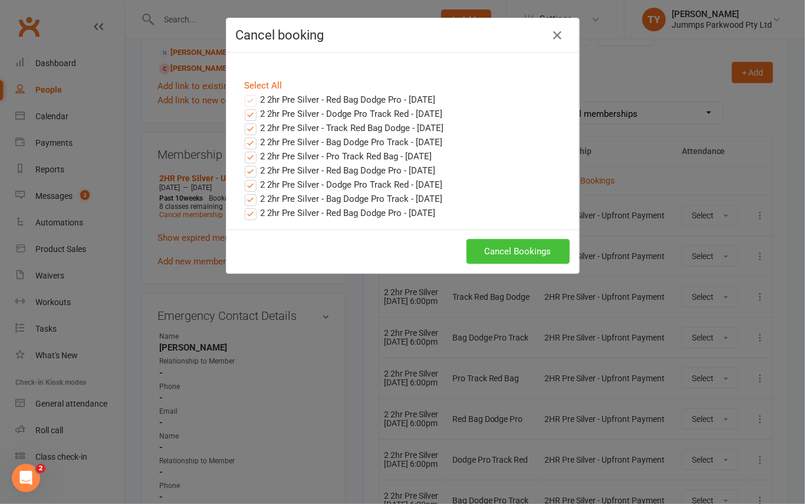
click at [532, 258] on button "Cancel Bookings" at bounding box center [518, 251] width 103 height 25
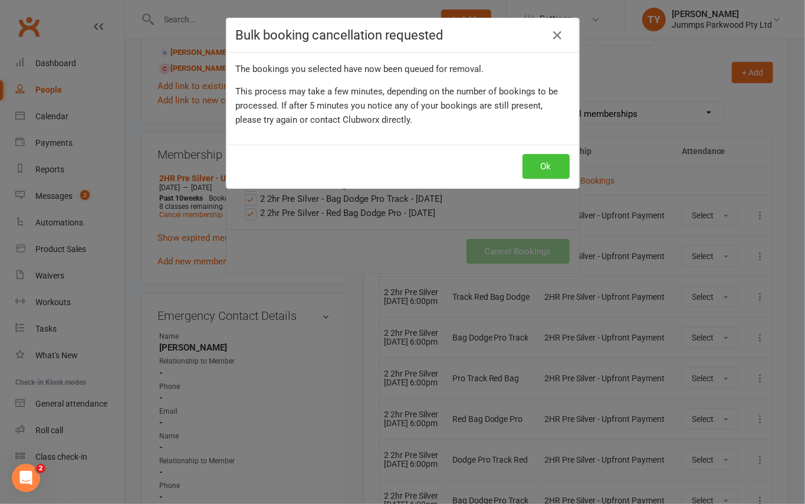
click at [533, 171] on button "Ok" at bounding box center [546, 166] width 47 height 25
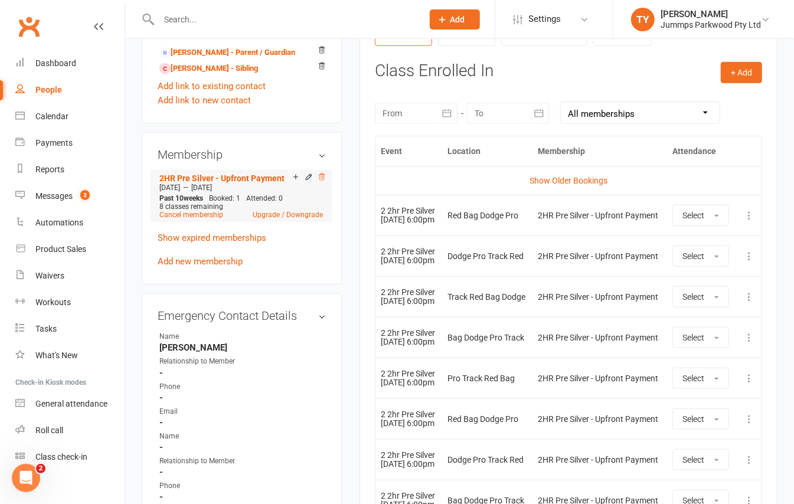
click at [322, 181] on icon at bounding box center [321, 177] width 8 height 8
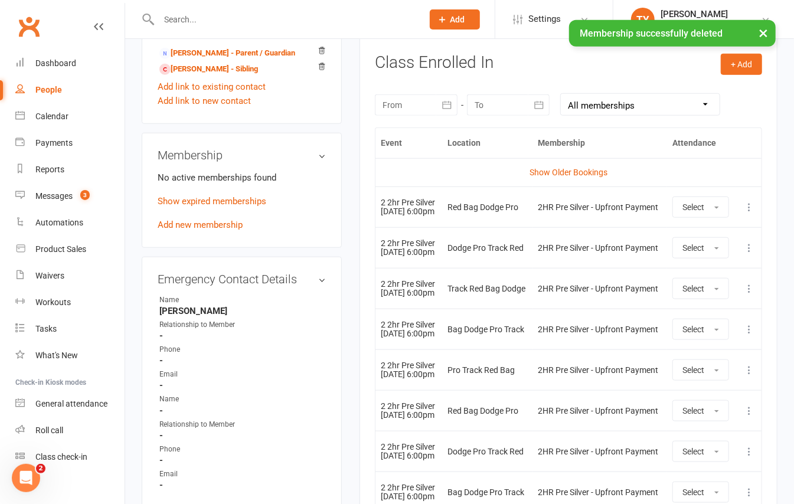
scroll to position [0, 0]
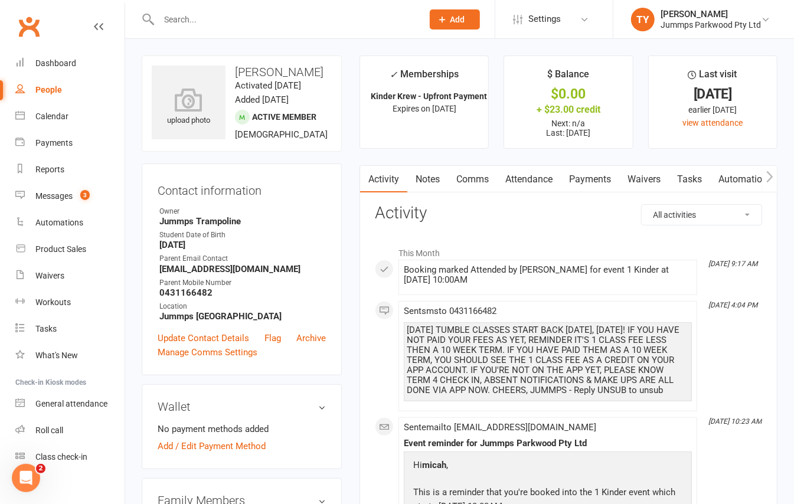
click at [532, 171] on link "Attendance" at bounding box center [529, 179] width 64 height 27
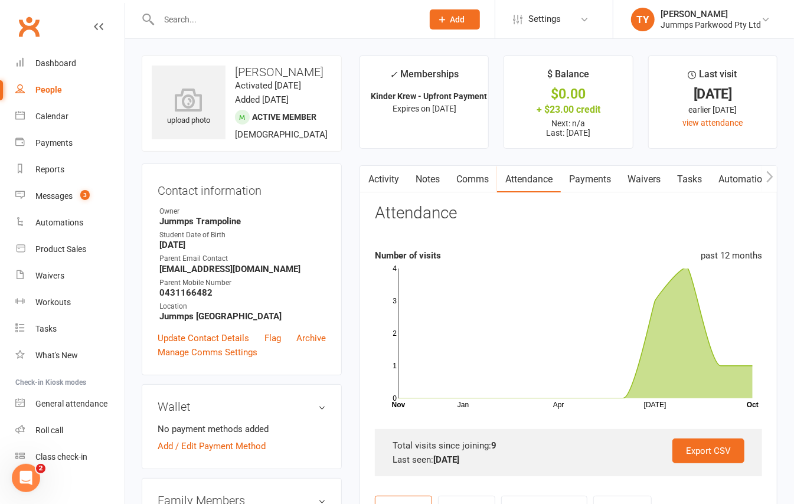
click at [582, 189] on link "Payments" at bounding box center [590, 179] width 58 height 27
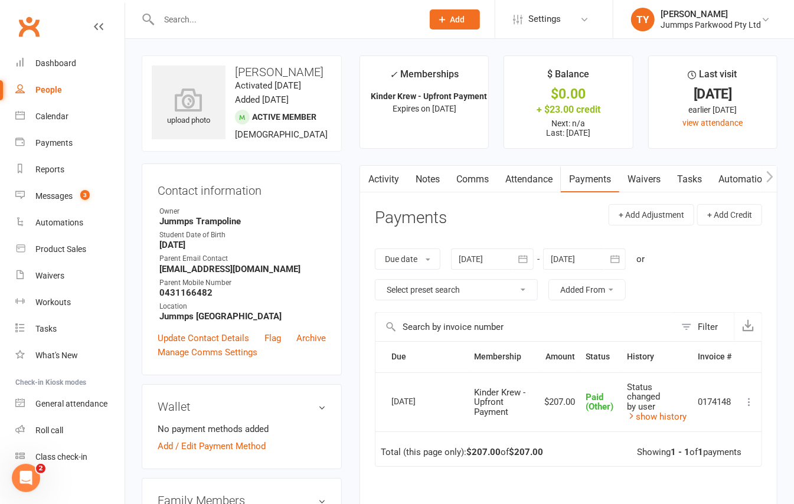
click at [518, 183] on link "Attendance" at bounding box center [529, 179] width 64 height 27
